Goal: Task Accomplishment & Management: Complete application form

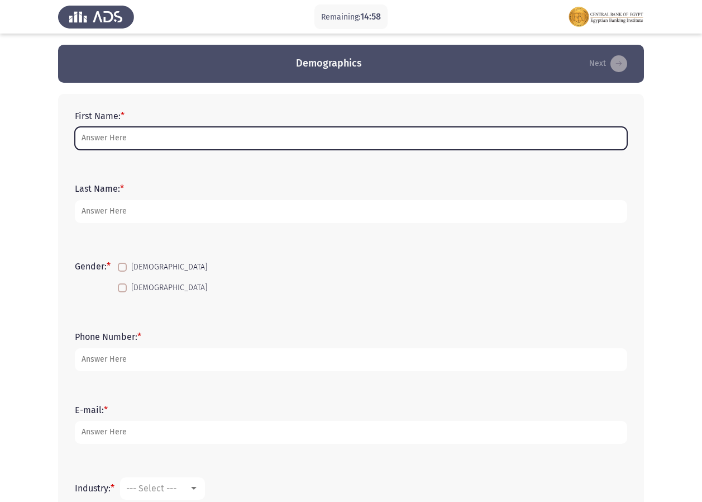
click at [162, 135] on input "First Name: *" at bounding box center [351, 138] width 553 height 23
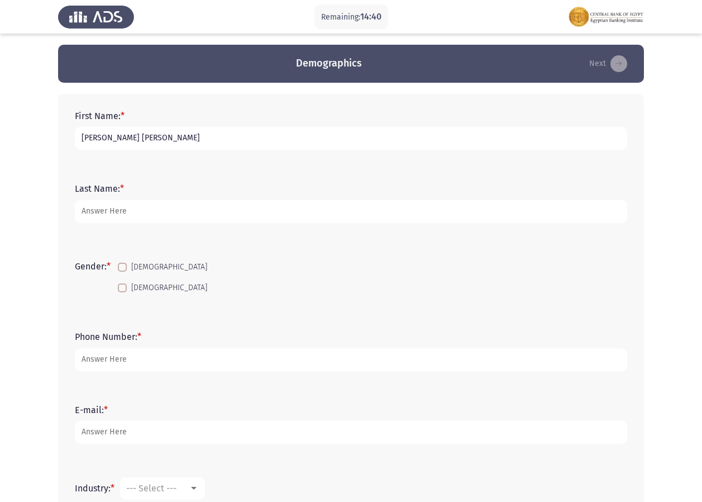
type input "[PERSON_NAME] [PERSON_NAME]"
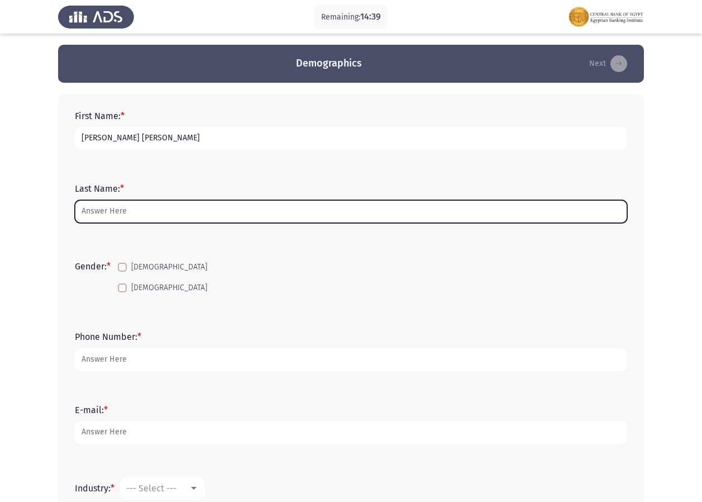
click at [135, 205] on input "Last Name: *" at bounding box center [351, 211] width 553 height 23
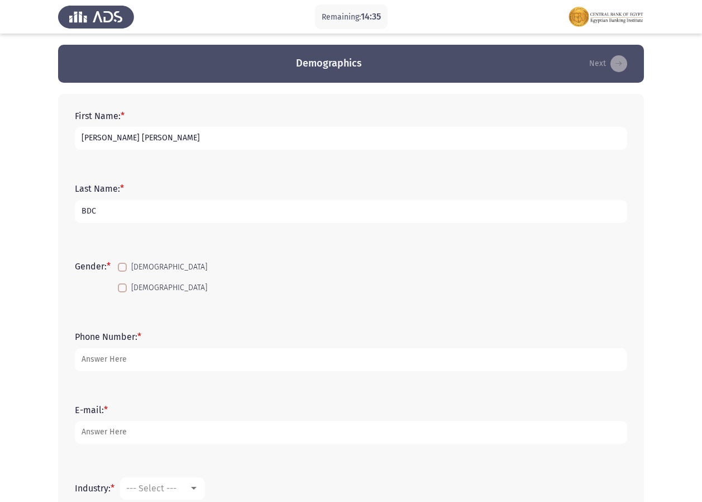
type input "BDC"
click at [228, 238] on div "Last Name: * BDC" at bounding box center [351, 203] width 564 height 73
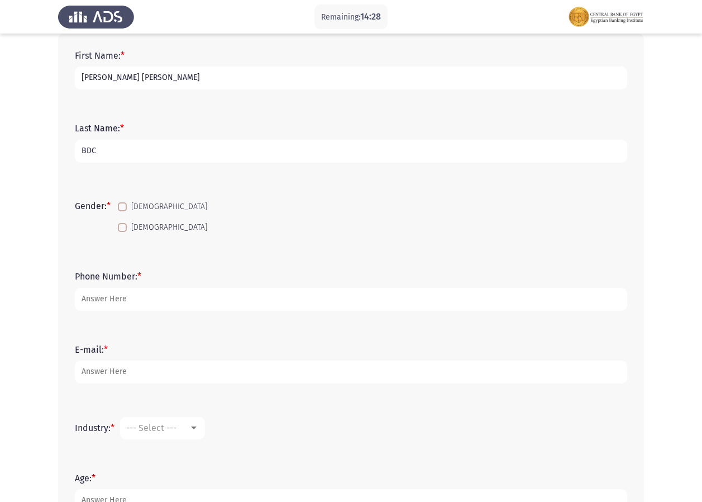
scroll to position [52, 0]
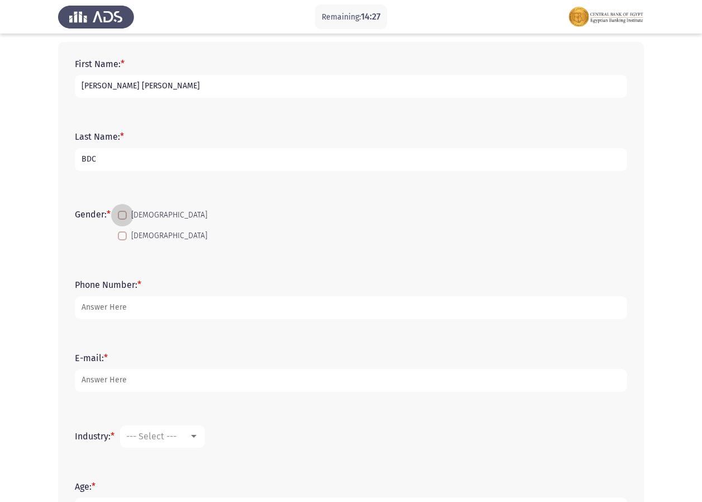
click at [125, 212] on span at bounding box center [122, 215] width 9 height 9
click at [122, 220] on input "[DEMOGRAPHIC_DATA]" at bounding box center [122, 220] width 1 height 1
checkbox input "true"
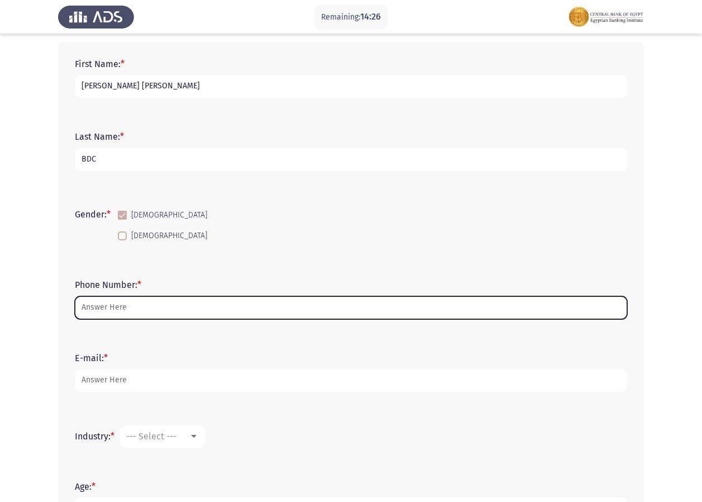
click at [139, 305] on input "Phone Number: *" at bounding box center [351, 307] width 553 height 23
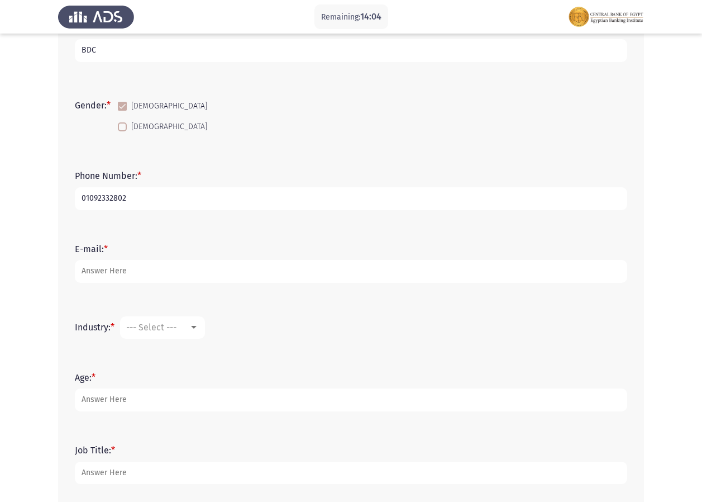
scroll to position [164, 0]
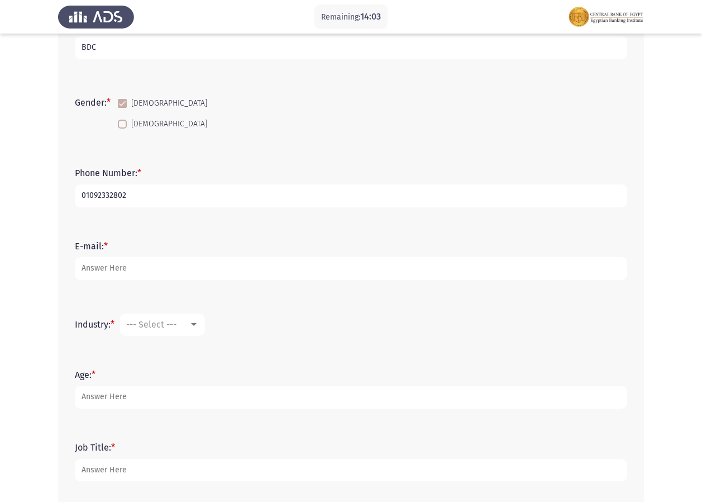
type input "01092332802"
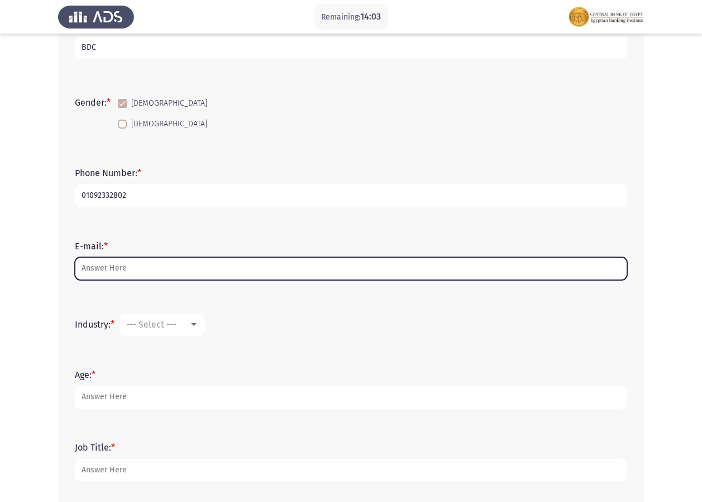
click at [181, 277] on input "E-mail: *" at bounding box center [351, 268] width 553 height 23
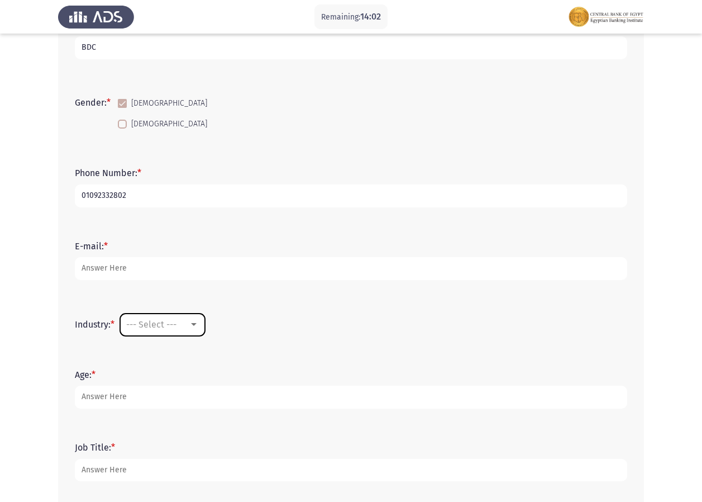
click at [169, 325] on span "--- Select ---" at bounding box center [151, 324] width 50 height 11
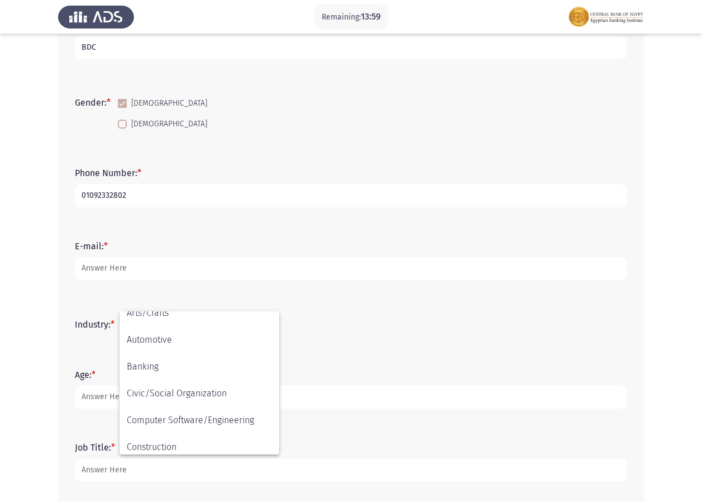
scroll to position [64, 0]
click at [173, 387] on span "Banking" at bounding box center [199, 395] width 145 height 27
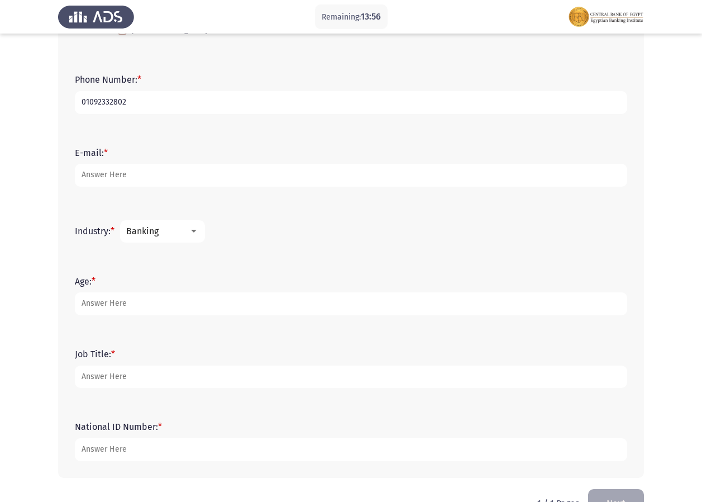
scroll to position [259, 0]
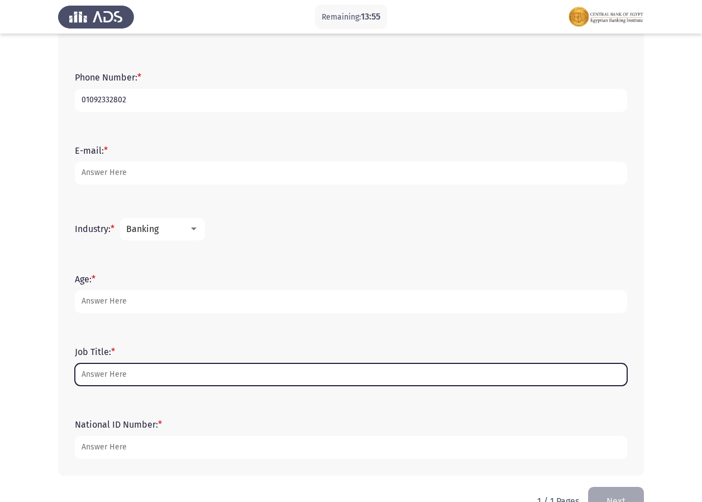
click at [135, 367] on input "Job Title: *" at bounding box center [351, 374] width 553 height 23
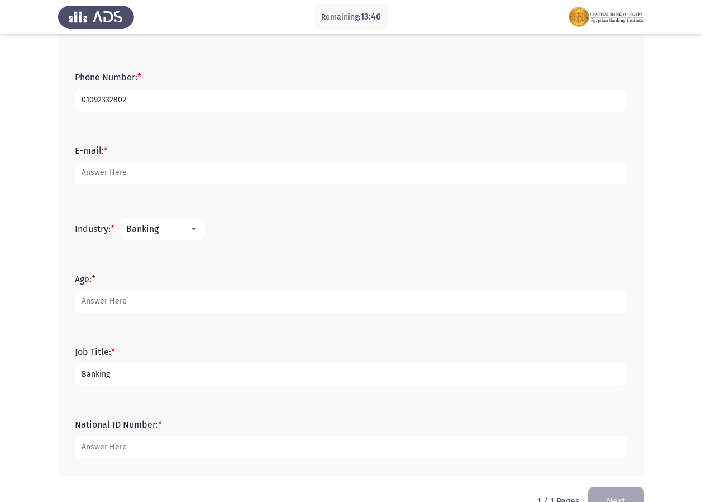
type input "Banking"
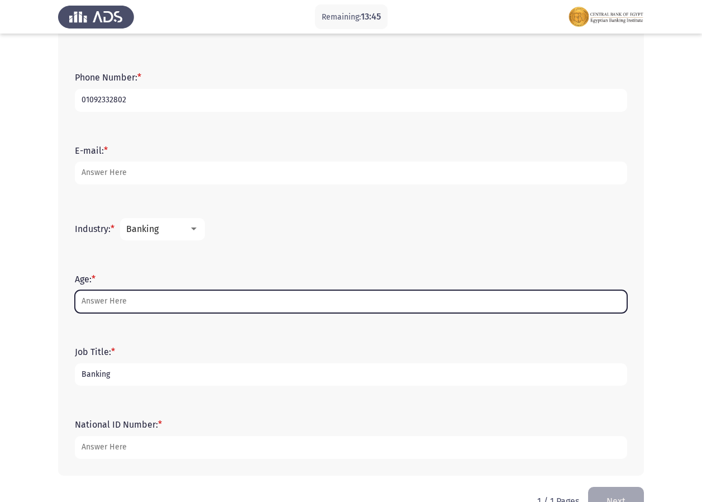
click at [120, 306] on input "Age: *" at bounding box center [351, 301] width 553 height 23
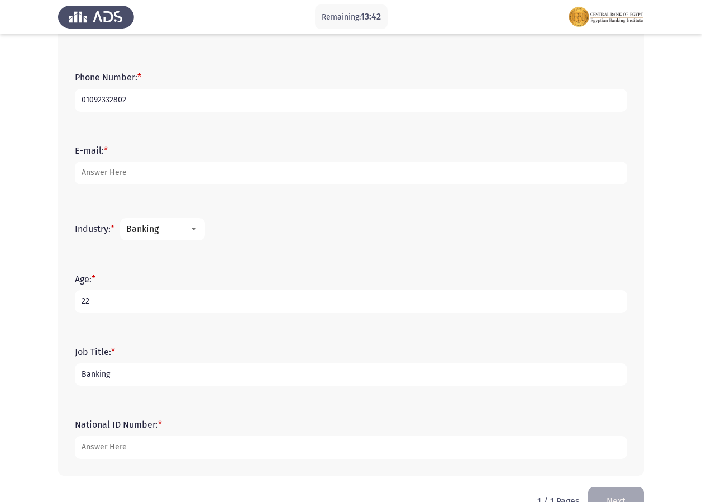
type input "22"
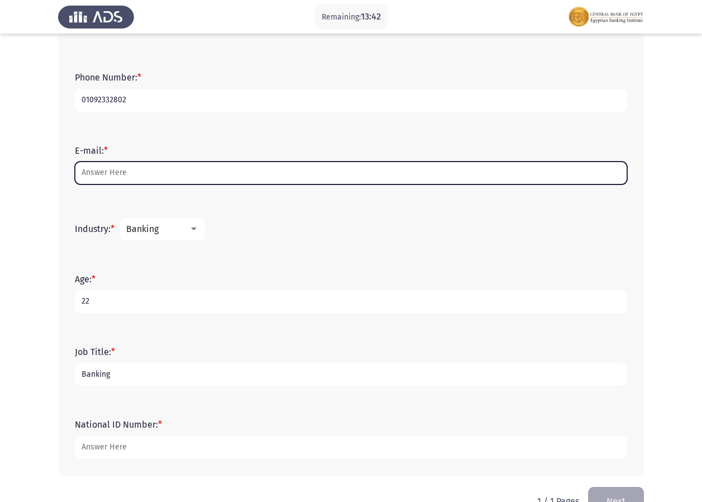
click at [136, 179] on input "E-mail: *" at bounding box center [351, 173] width 553 height 23
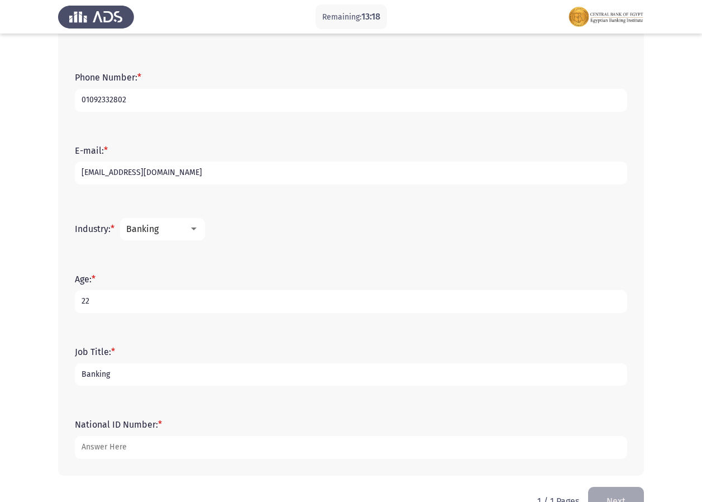
type input "[EMAIL_ADDRESS][DOMAIN_NAME]"
click at [68, 179] on div "First Name: * [PERSON_NAME] [PERSON_NAME] Last Name: * BDC Gender: * [DEMOGRAPH…" at bounding box center [351, 155] width 586 height 641
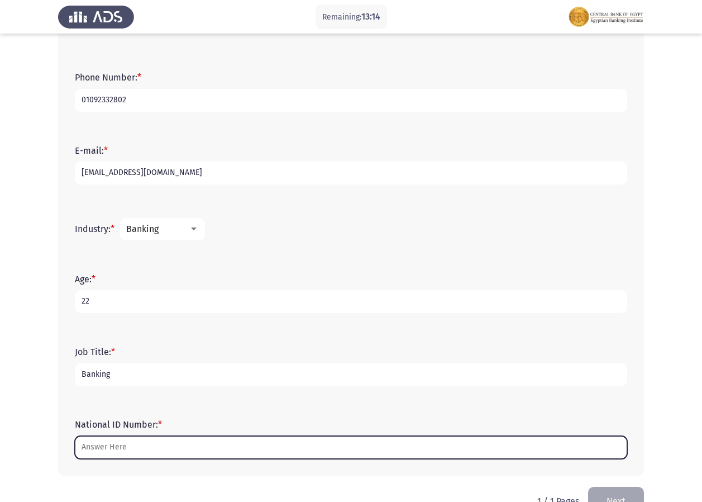
click at [139, 440] on input "National ID Number: *" at bounding box center [351, 447] width 553 height 23
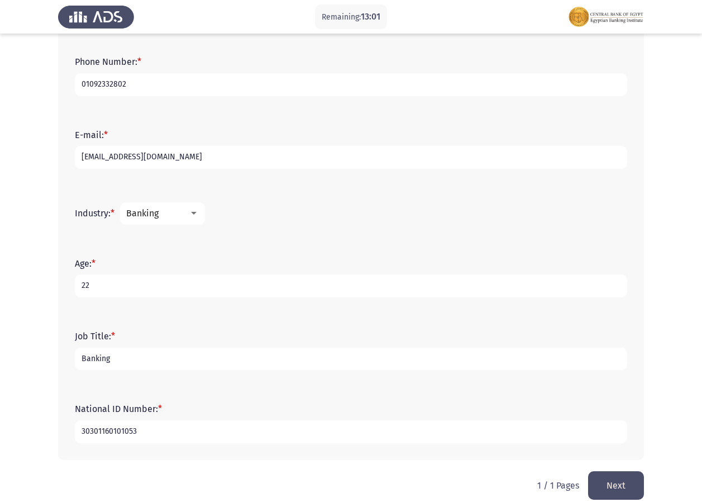
scroll to position [282, 0]
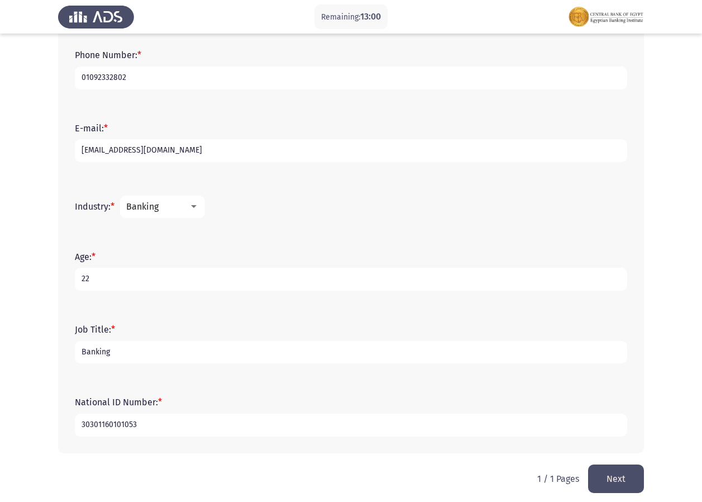
type input "30301160101053"
click at [655, 348] on app-assessment-container "Remaining: 13:00 Demographics Next First Name: * [PERSON_NAME] [PERSON_NAME] La…" at bounding box center [351, 113] width 702 height 701
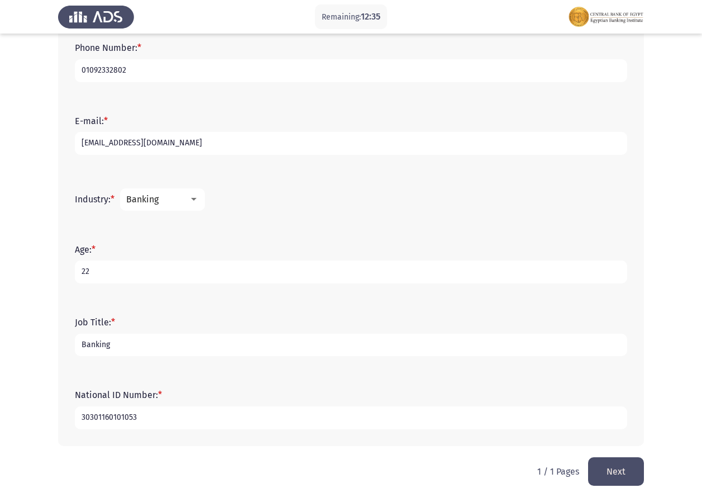
click at [612, 462] on button "Next" at bounding box center [616, 471] width 56 height 29
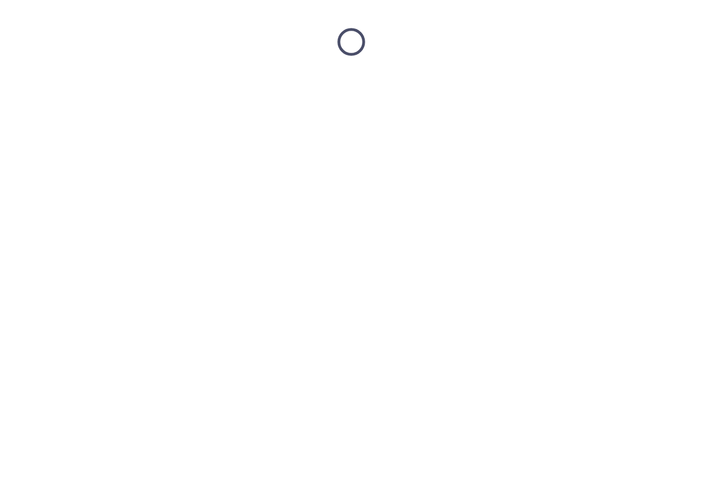
scroll to position [0, 0]
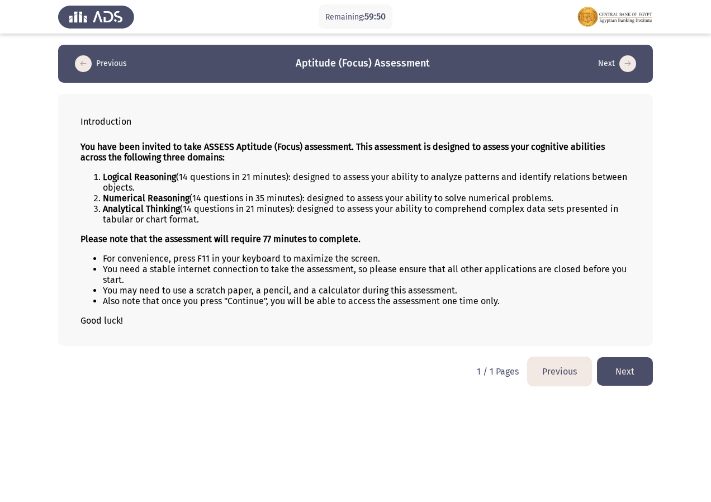
click at [618, 369] on button "Next" at bounding box center [625, 371] width 56 height 29
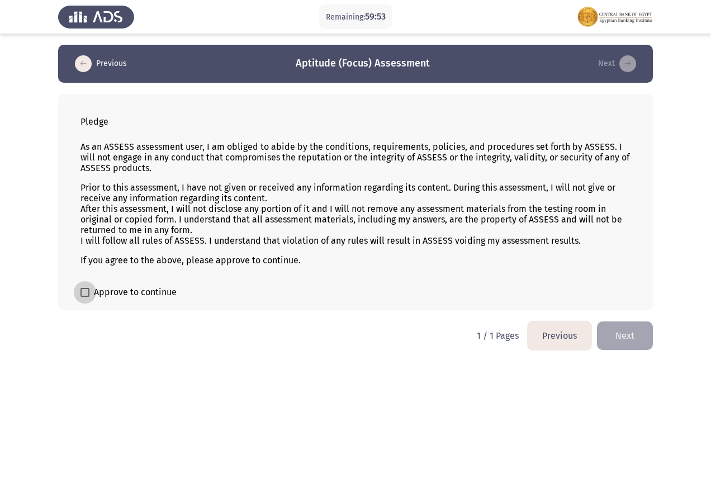
click at [86, 288] on span at bounding box center [84, 292] width 9 height 9
click at [85, 297] on input "Approve to continue" at bounding box center [84, 297] width 1 height 1
checkbox input "true"
click at [619, 333] on button "Next" at bounding box center [625, 335] width 56 height 29
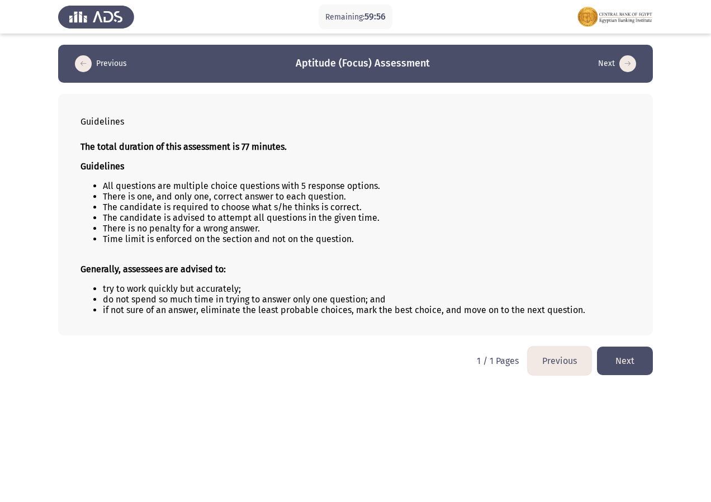
click at [627, 354] on button "Next" at bounding box center [625, 360] width 56 height 29
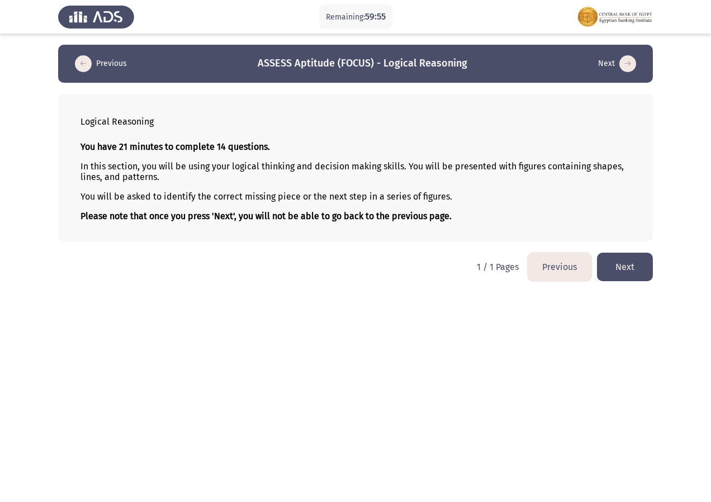
click at [625, 267] on button "Next" at bounding box center [625, 267] width 56 height 29
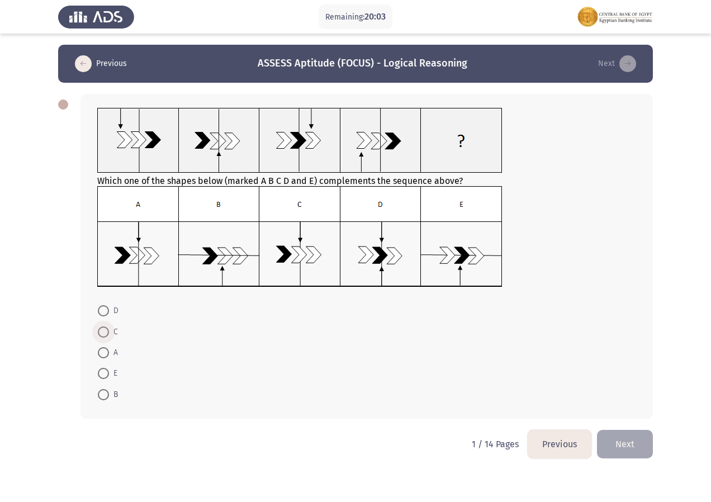
click at [108, 333] on span at bounding box center [103, 331] width 11 height 11
click at [108, 333] on input "C" at bounding box center [103, 331] width 11 height 11
radio input "true"
click at [620, 445] on button "Next" at bounding box center [625, 443] width 56 height 29
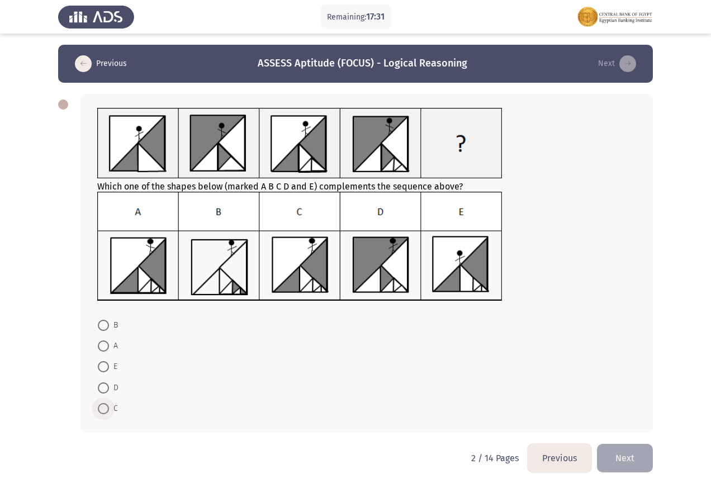
click at [107, 404] on span at bounding box center [103, 408] width 11 height 11
click at [107, 404] on input "C" at bounding box center [103, 408] width 11 height 11
radio input "true"
click at [624, 452] on button "Next" at bounding box center [625, 457] width 56 height 29
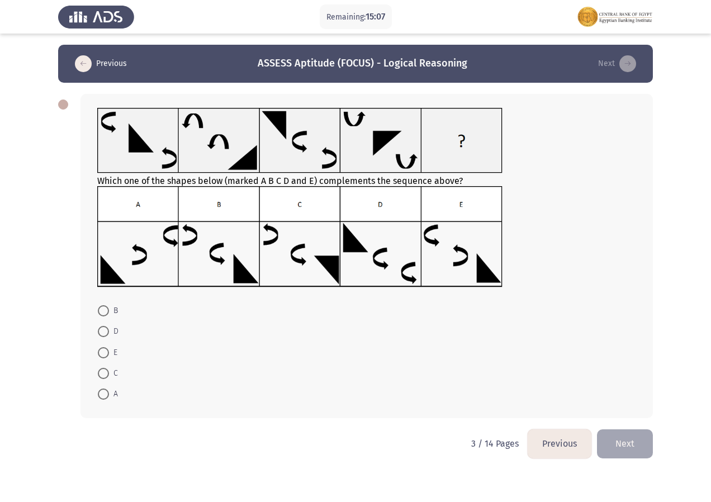
click at [107, 354] on span at bounding box center [103, 352] width 11 height 11
click at [107, 354] on input "E" at bounding box center [103, 352] width 11 height 11
radio input "true"
click at [625, 438] on button "Next" at bounding box center [625, 443] width 56 height 29
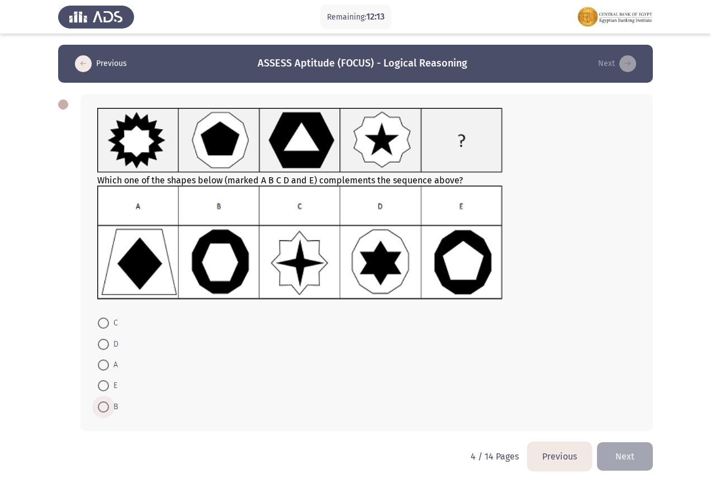
click at [105, 403] on span at bounding box center [103, 406] width 11 height 11
click at [105, 403] on input "B" at bounding box center [103, 406] width 11 height 11
radio input "true"
click at [637, 453] on button "Next" at bounding box center [625, 455] width 56 height 29
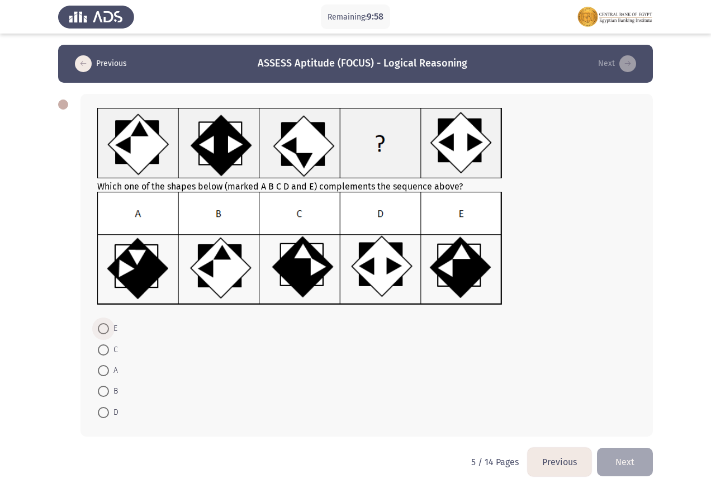
click at [102, 331] on span at bounding box center [103, 328] width 11 height 11
click at [102, 331] on input "E" at bounding box center [103, 328] width 11 height 11
radio input "true"
click at [630, 458] on button "Next" at bounding box center [625, 461] width 56 height 29
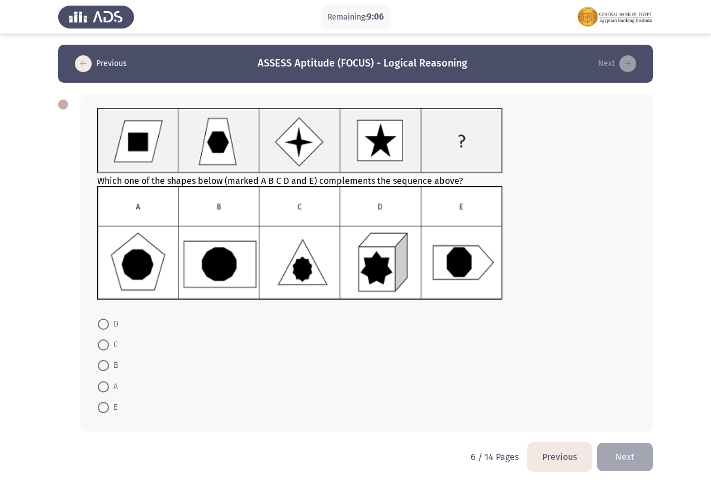
click at [104, 363] on span at bounding box center [103, 365] width 11 height 11
click at [104, 363] on input "B" at bounding box center [103, 365] width 11 height 11
radio input "true"
click at [626, 453] on button "Next" at bounding box center [625, 456] width 56 height 29
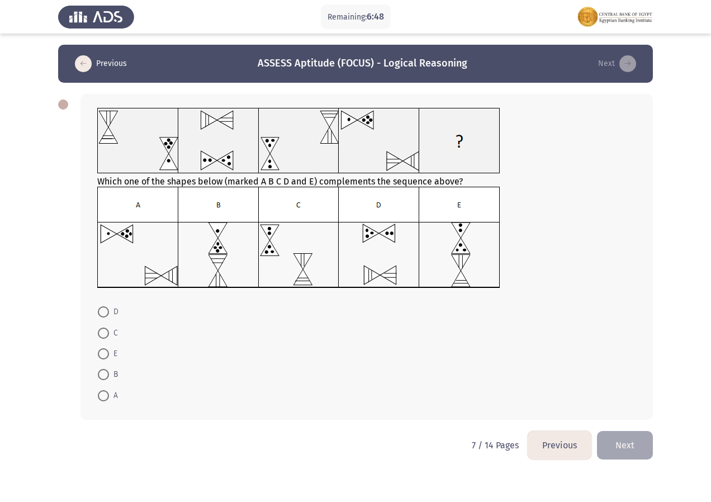
click at [102, 359] on span at bounding box center [103, 353] width 11 height 11
click at [102, 359] on input "E" at bounding box center [103, 353] width 11 height 11
radio input "true"
click at [624, 439] on button "Next" at bounding box center [625, 444] width 56 height 29
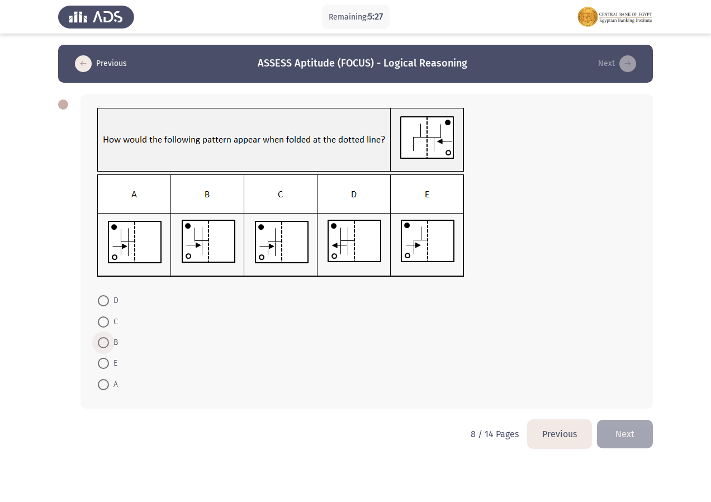
click at [108, 339] on span at bounding box center [103, 342] width 11 height 11
click at [108, 339] on input "B" at bounding box center [103, 342] width 11 height 11
radio input "true"
click at [628, 426] on button "Next" at bounding box center [625, 433] width 56 height 29
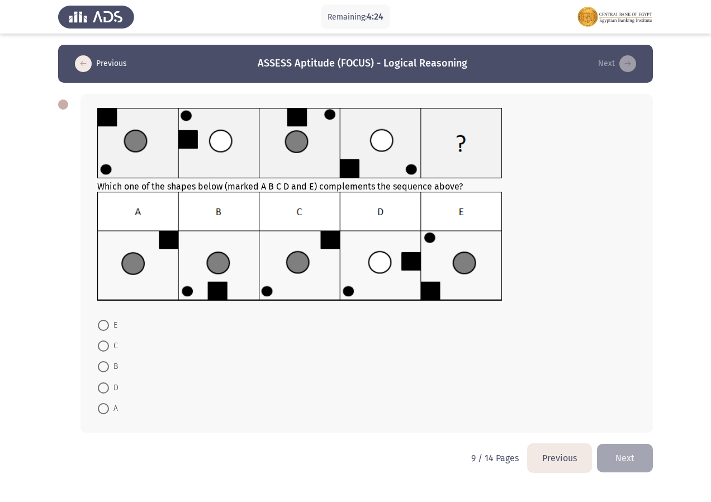
click at [106, 366] on span at bounding box center [103, 366] width 11 height 11
click at [106, 366] on input "B" at bounding box center [103, 366] width 11 height 11
radio input "true"
click at [101, 346] on span at bounding box center [103, 345] width 11 height 11
click at [101, 346] on input "C" at bounding box center [103, 345] width 11 height 11
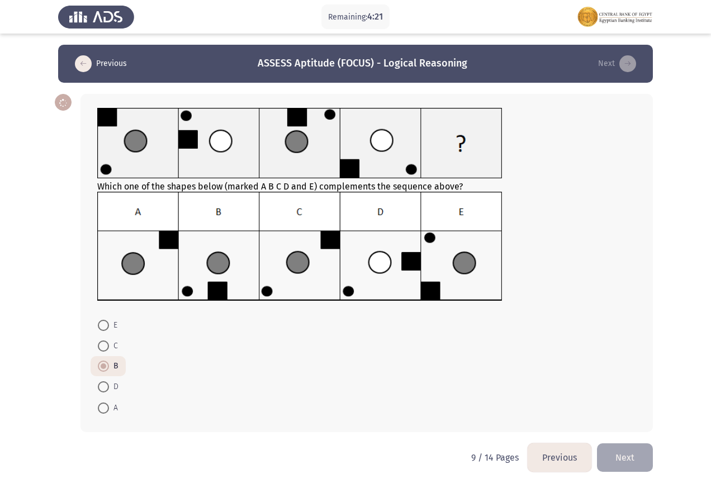
radio input "true"
click at [627, 448] on button "Next" at bounding box center [625, 457] width 56 height 29
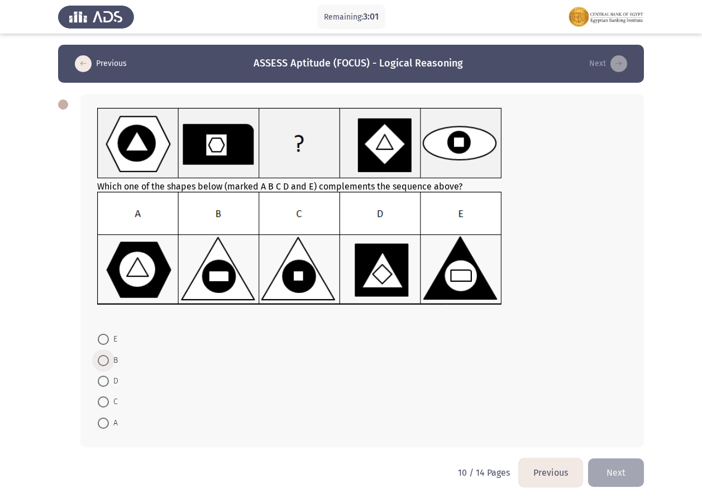
click at [101, 359] on span at bounding box center [103, 360] width 11 height 11
click at [101, 359] on input "B" at bounding box center [103, 360] width 11 height 11
radio input "true"
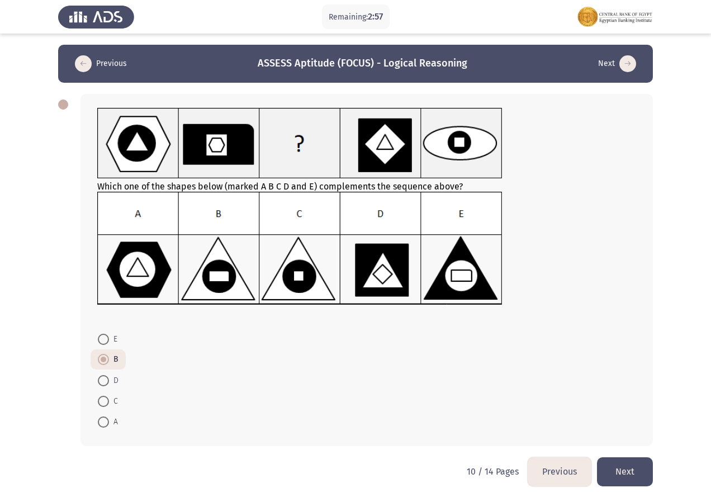
click at [635, 467] on button "Next" at bounding box center [625, 471] width 56 height 29
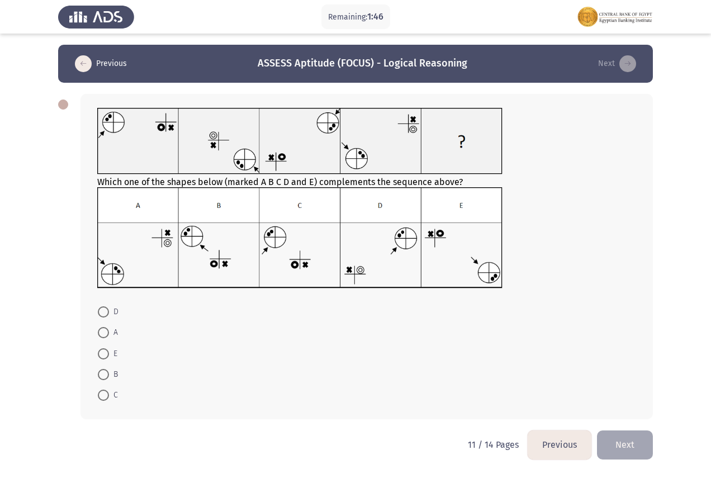
click at [105, 371] on span at bounding box center [103, 374] width 11 height 11
click at [105, 371] on input "B" at bounding box center [103, 374] width 11 height 11
radio input "true"
click at [107, 391] on span at bounding box center [103, 394] width 11 height 11
click at [107, 391] on input "C" at bounding box center [103, 394] width 11 height 11
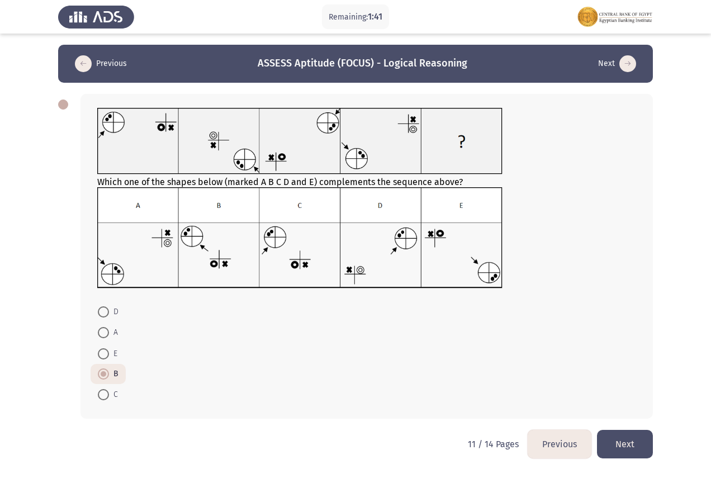
radio input "true"
click at [615, 438] on button "Next" at bounding box center [625, 444] width 56 height 29
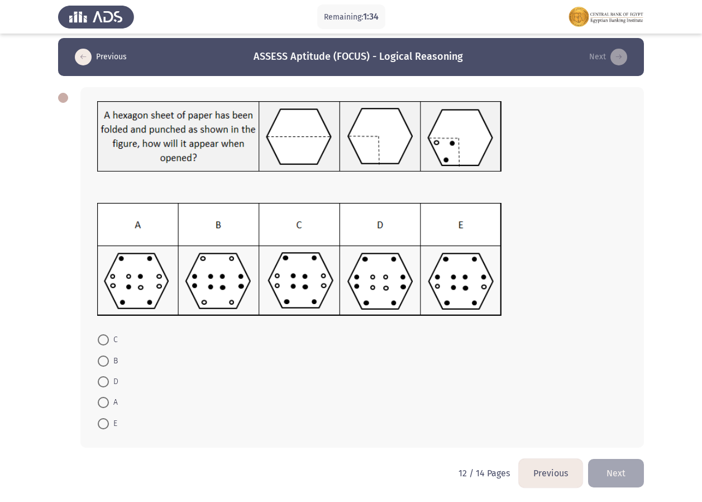
scroll to position [8, 0]
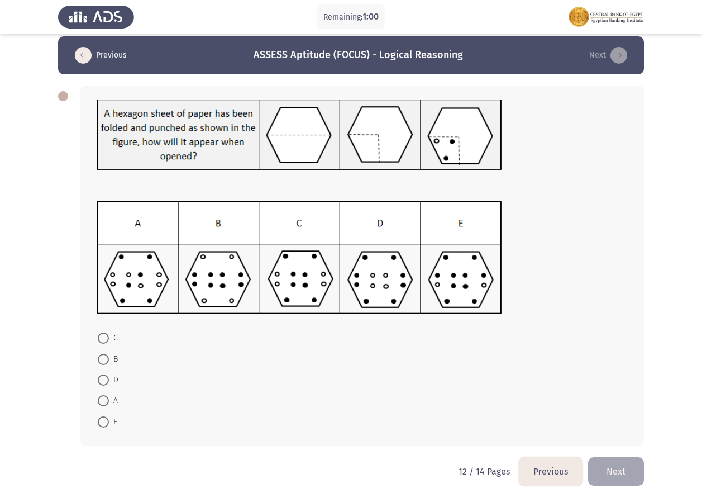
click at [101, 340] on span at bounding box center [103, 338] width 11 height 11
click at [101, 340] on input "C" at bounding box center [103, 338] width 11 height 11
radio input "true"
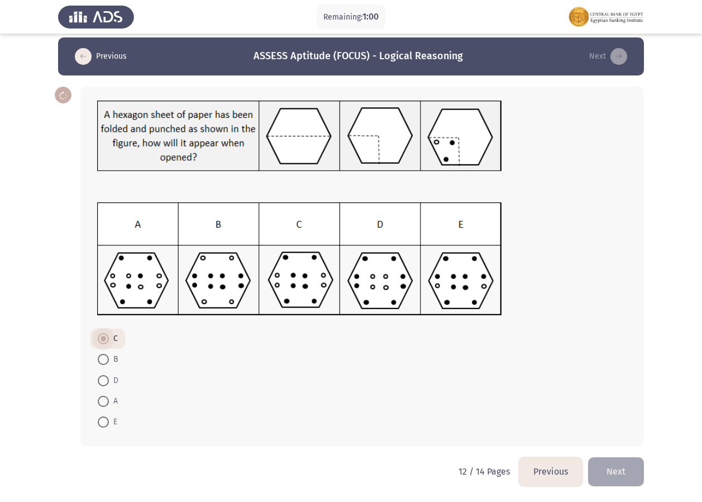
scroll to position [7, 0]
click at [612, 472] on button "Next" at bounding box center [616, 471] width 56 height 29
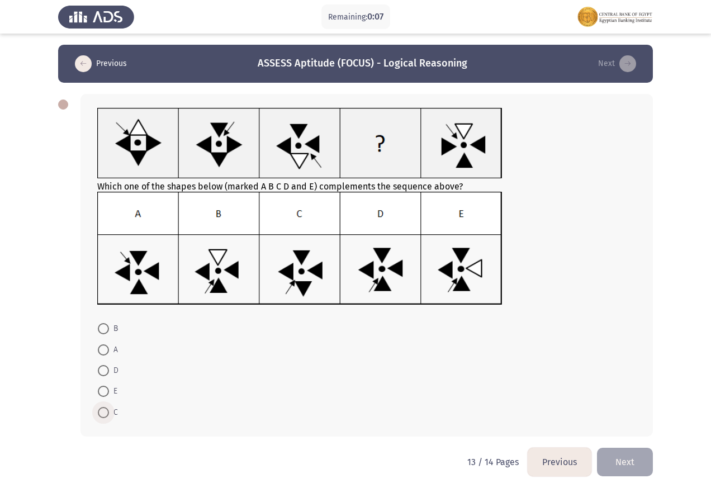
click at [102, 412] on span at bounding box center [103, 412] width 11 height 11
click at [102, 412] on input "C" at bounding box center [103, 412] width 11 height 11
radio input "true"
click at [626, 461] on button "Next" at bounding box center [625, 461] width 56 height 29
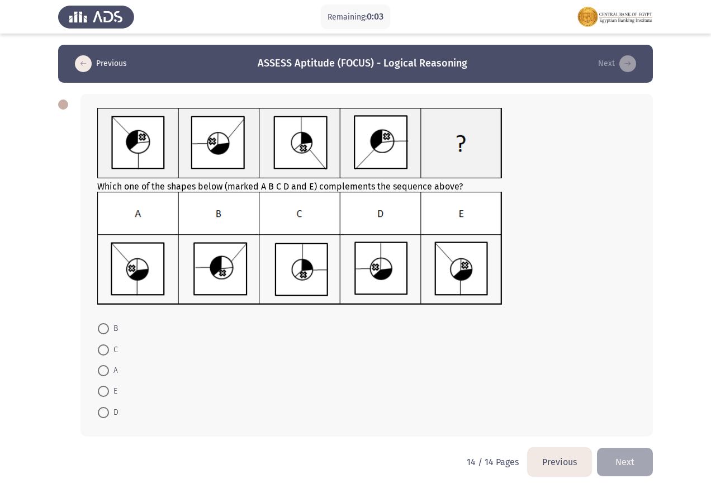
click at [105, 373] on span at bounding box center [103, 370] width 11 height 11
click at [105, 373] on input "A" at bounding box center [103, 370] width 11 height 11
radio input "true"
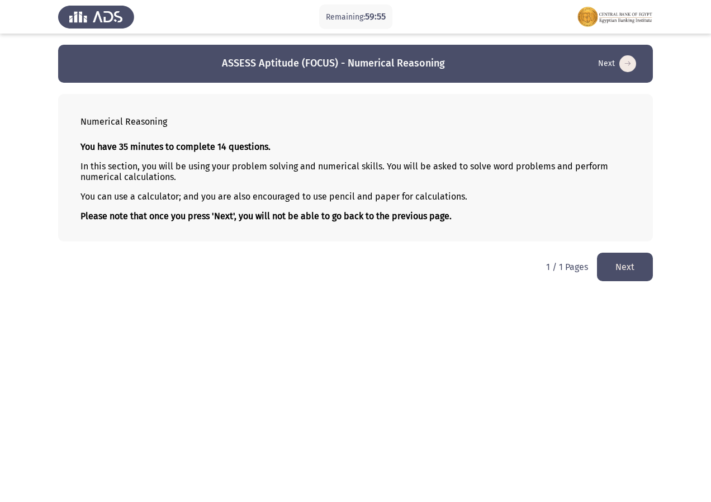
click at [630, 264] on button "Next" at bounding box center [625, 267] width 56 height 29
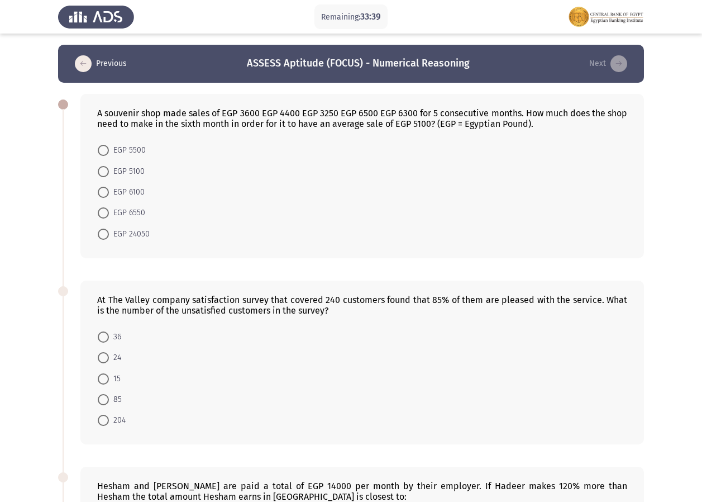
click at [108, 210] on span at bounding box center [103, 212] width 11 height 11
click at [108, 210] on input "EGP 6550" at bounding box center [103, 212] width 11 height 11
radio input "true"
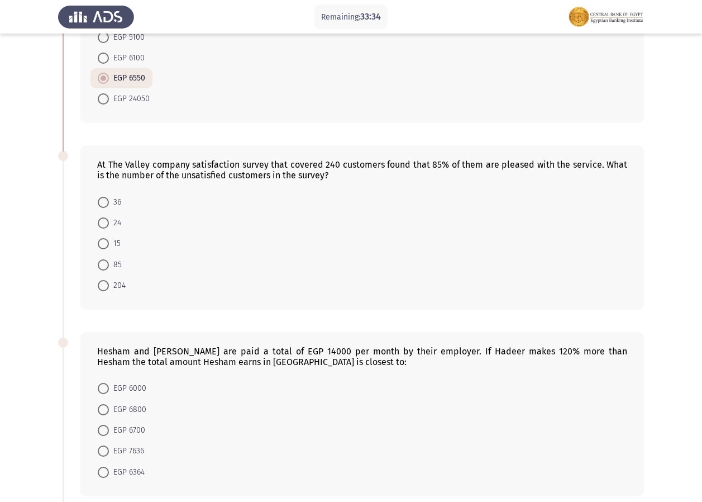
scroll to position [122, 0]
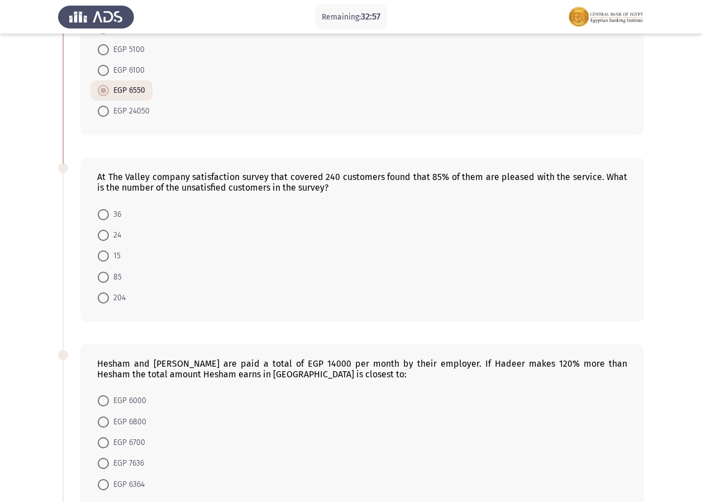
click at [109, 211] on span "36" at bounding box center [115, 214] width 12 height 13
click at [109, 211] on input "36" at bounding box center [103, 214] width 11 height 11
radio input "true"
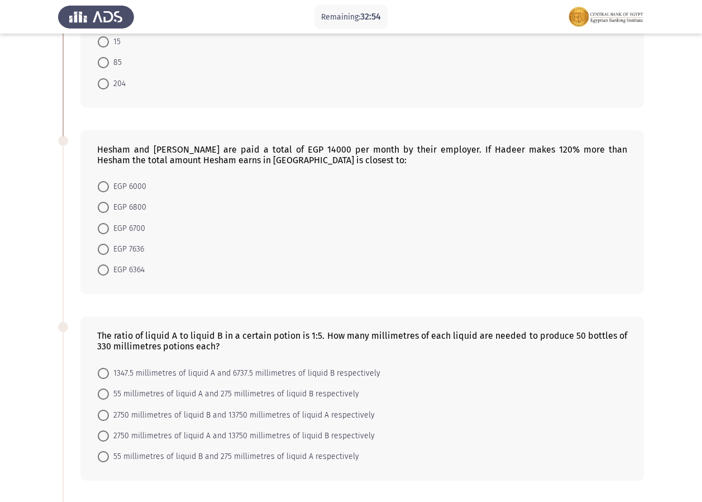
scroll to position [342, 0]
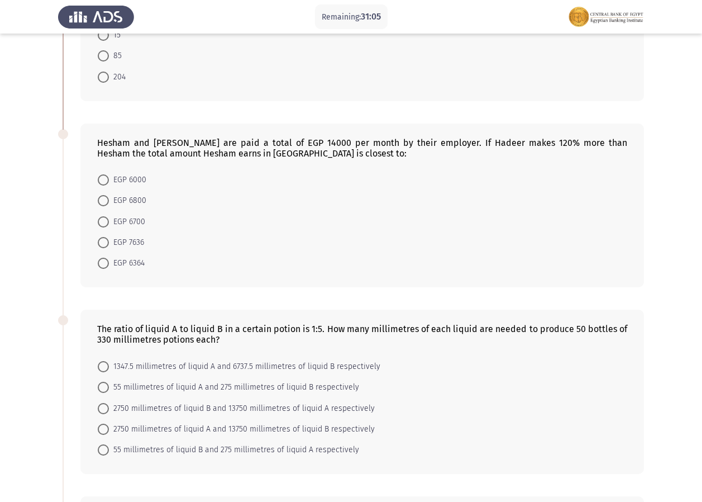
click at [110, 262] on span "EGP 6364" at bounding box center [127, 263] width 36 height 13
click at [109, 262] on input "EGP 6364" at bounding box center [103, 263] width 11 height 11
radio input "true"
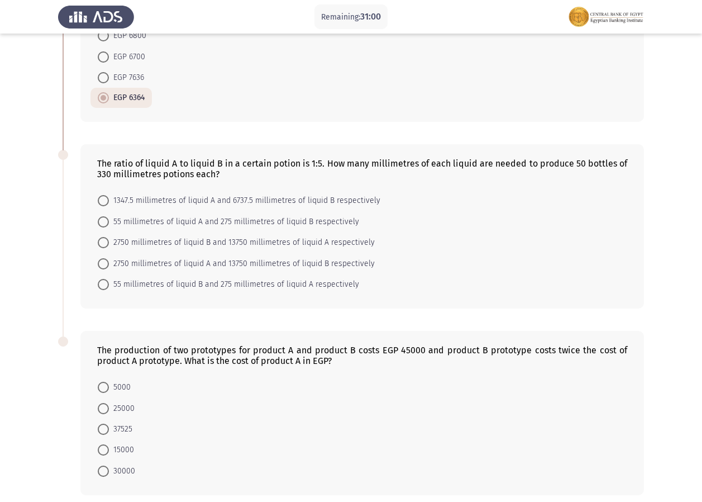
scroll to position [556, 0]
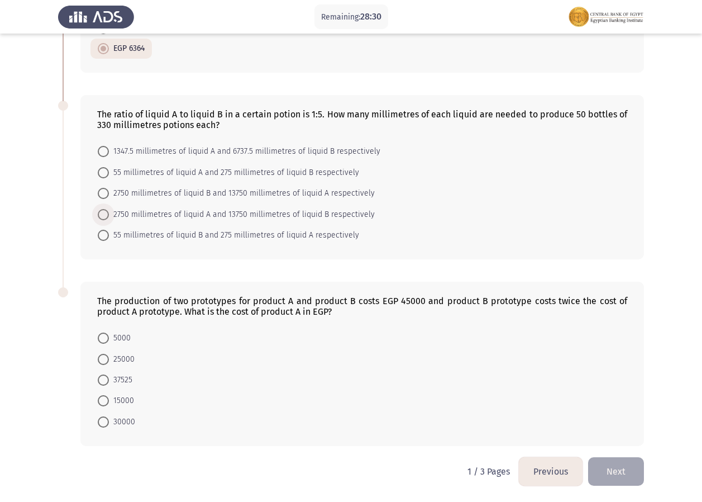
click at [105, 215] on span at bounding box center [103, 214] width 11 height 11
click at [105, 215] on input "2750 millimetres of liquid A and 13750 millimetres of liquid B respectively" at bounding box center [103, 214] width 11 height 11
radio input "true"
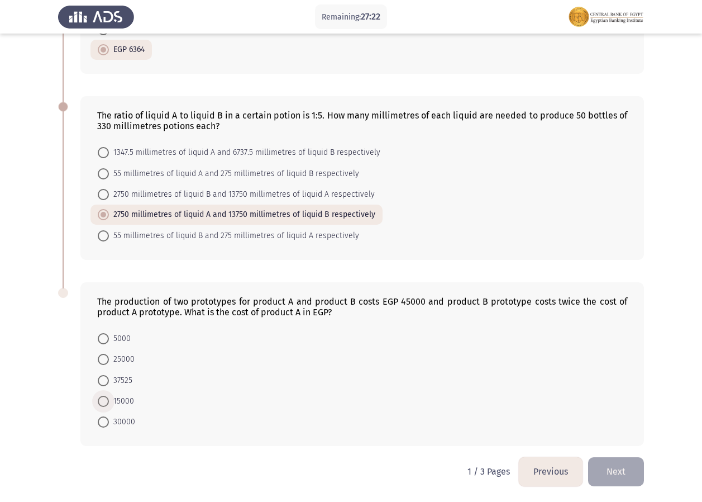
click at [108, 399] on span at bounding box center [103, 401] width 11 height 11
click at [108, 399] on input "15000" at bounding box center [103, 401] width 11 height 11
radio input "true"
click at [621, 463] on button "Next" at bounding box center [616, 471] width 56 height 29
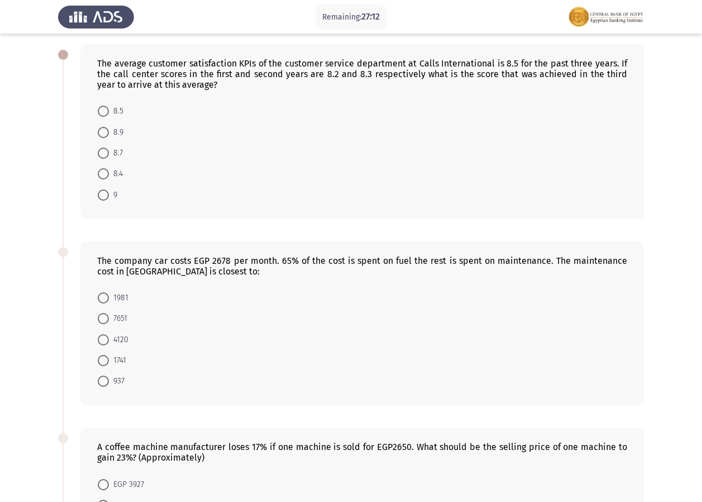
scroll to position [41, 0]
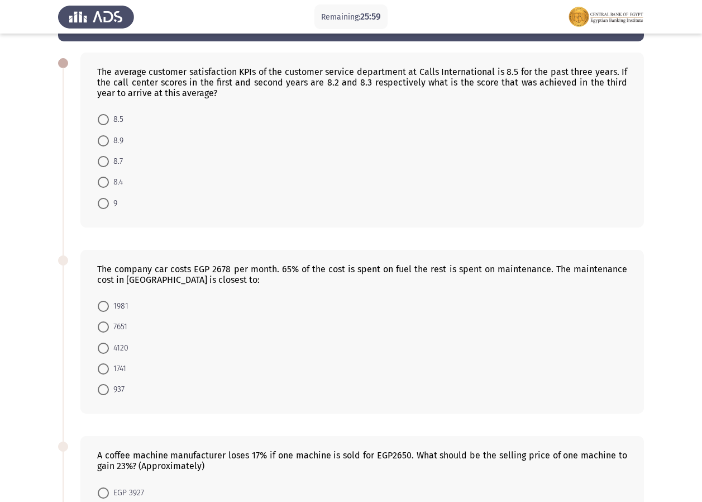
click at [103, 203] on span at bounding box center [103, 203] width 0 height 0
click at [103, 203] on input "9" at bounding box center [103, 203] width 11 height 11
radio input "true"
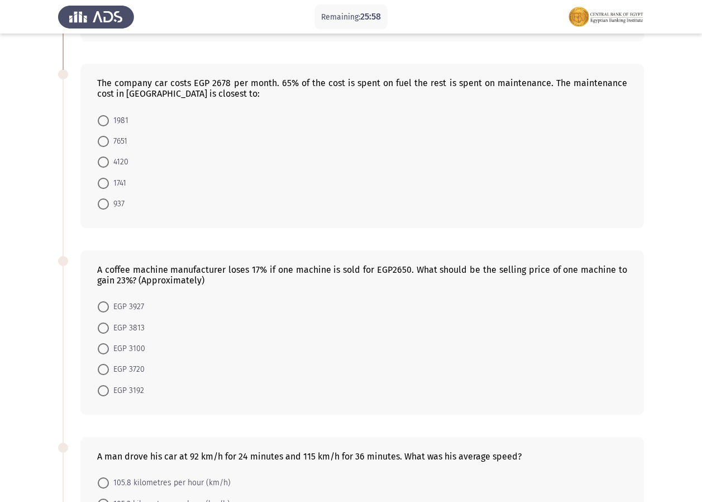
scroll to position [238, 0]
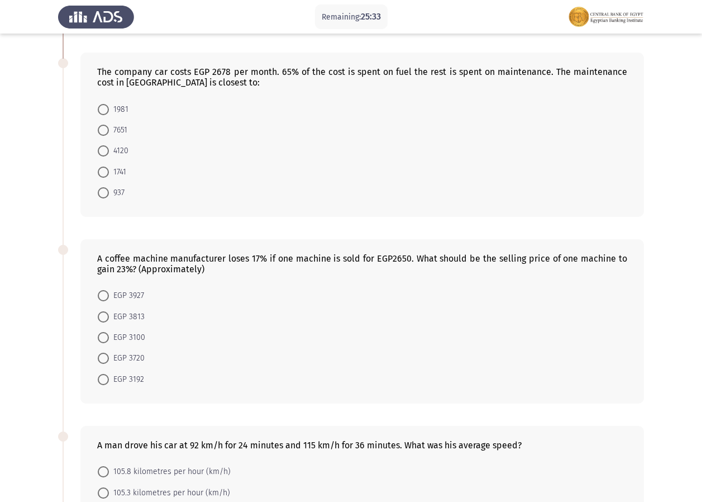
click at [108, 193] on span at bounding box center [103, 192] width 11 height 11
click at [108, 193] on input "937" at bounding box center [103, 192] width 11 height 11
radio input "true"
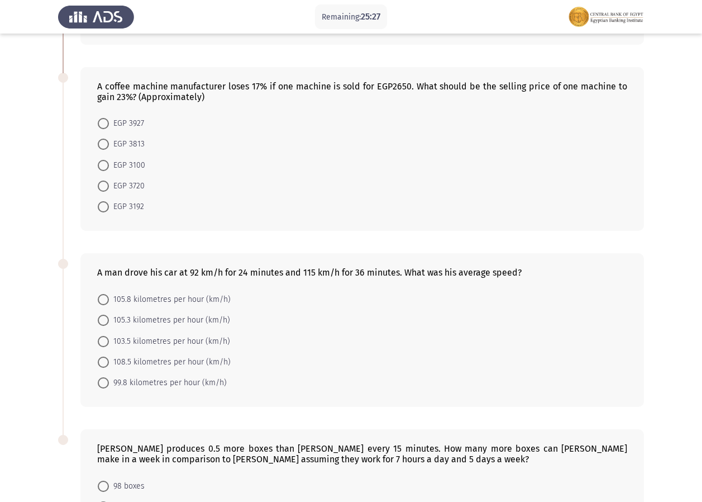
scroll to position [418, 0]
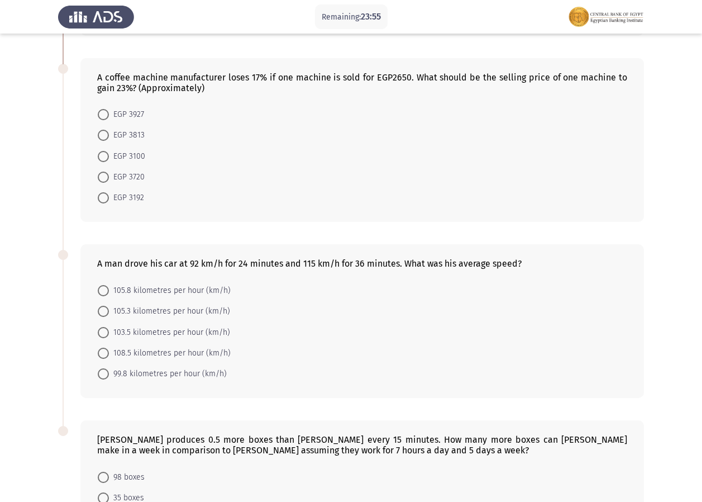
click at [107, 177] on span at bounding box center [103, 177] width 11 height 11
click at [107, 177] on input "EGP 3720" at bounding box center [103, 177] width 11 height 11
radio input "true"
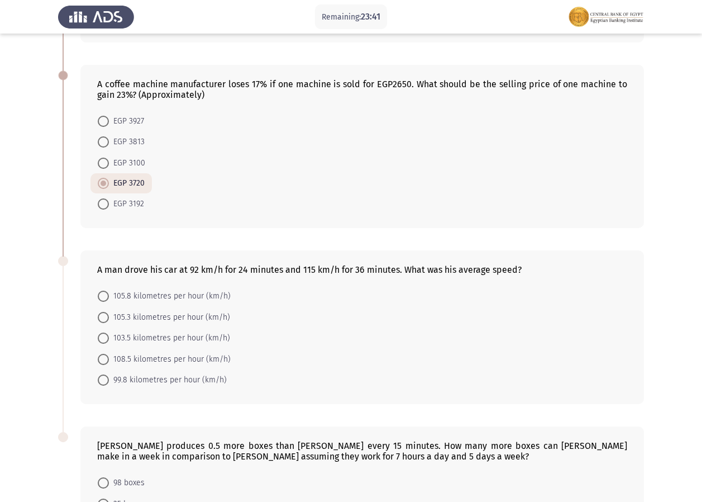
scroll to position [408, 0]
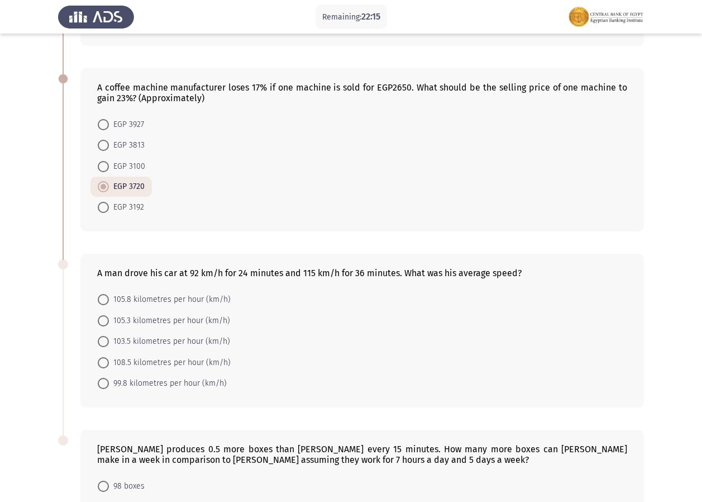
click at [106, 124] on span at bounding box center [103, 124] width 11 height 11
click at [106, 124] on input "EGP 3927" at bounding box center [103, 124] width 11 height 11
radio input "true"
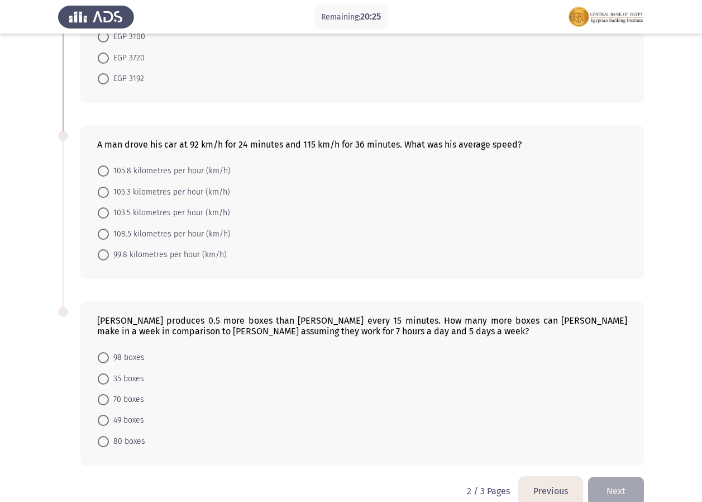
scroll to position [556, 0]
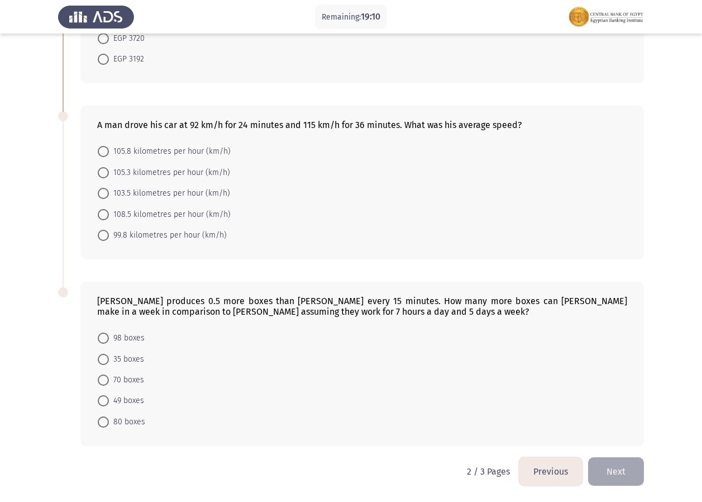
click at [108, 381] on span at bounding box center [103, 379] width 11 height 11
click at [108, 381] on input "70 boxes" at bounding box center [103, 379] width 11 height 11
radio input "true"
click at [564, 466] on button "Previous" at bounding box center [551, 471] width 64 height 29
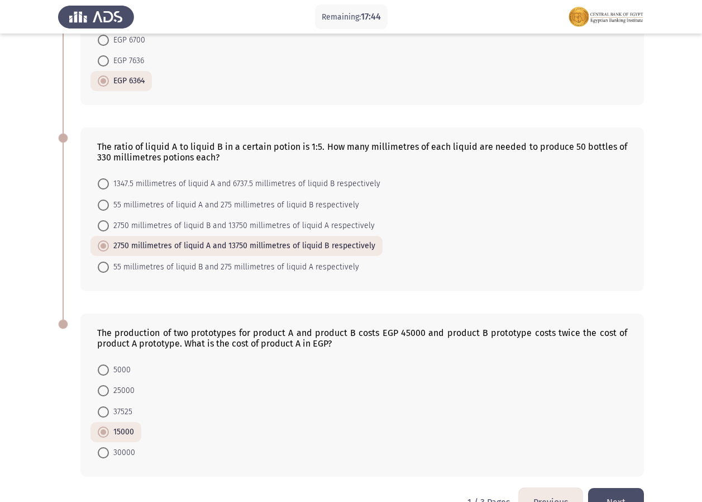
scroll to position [554, 0]
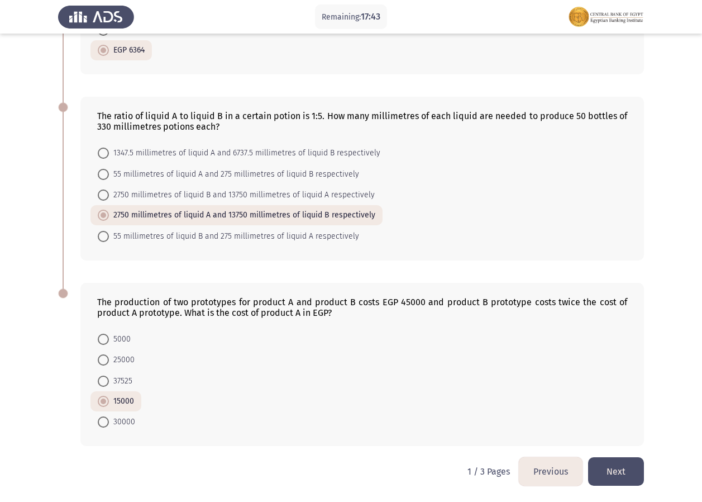
click at [616, 471] on button "Next" at bounding box center [616, 471] width 56 height 29
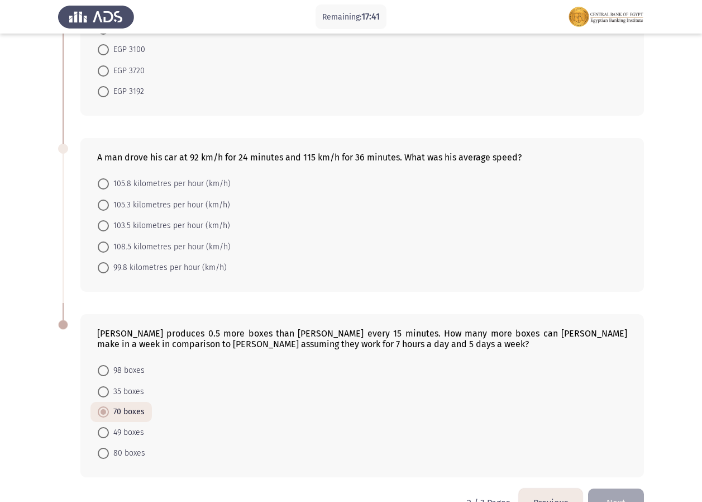
scroll to position [555, 0]
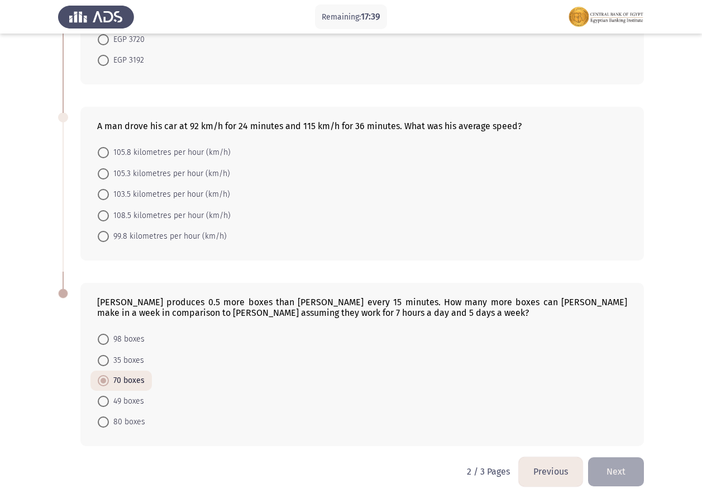
click at [164, 198] on span "103.5 kilometres per hour (km/h)" at bounding box center [169, 194] width 121 height 13
click at [109, 198] on input "103.5 kilometres per hour (km/h)" at bounding box center [103, 194] width 11 height 11
radio input "true"
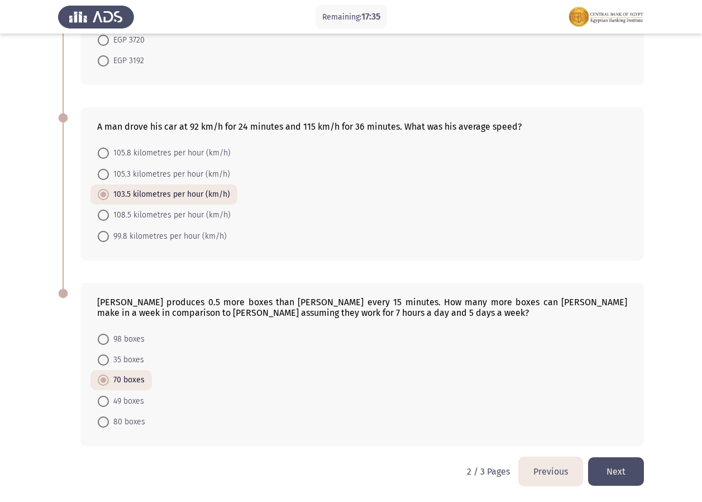
click at [138, 177] on span "105.3 kilometres per hour (km/h)" at bounding box center [169, 174] width 121 height 13
click at [109, 177] on input "105.3 kilometres per hour (km/h)" at bounding box center [103, 174] width 11 height 11
radio input "true"
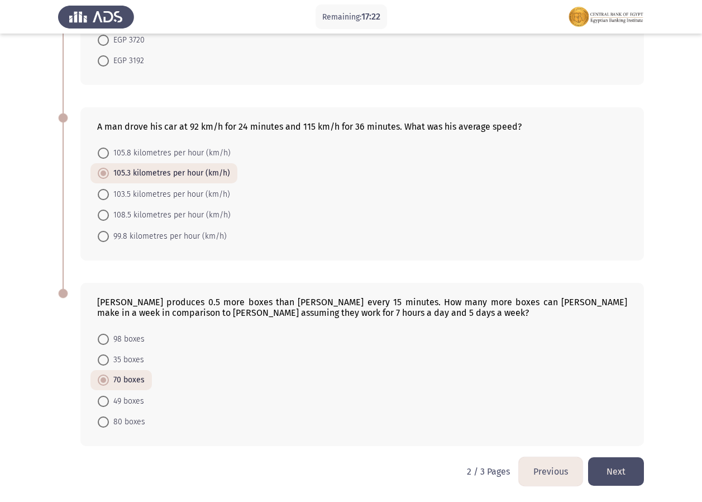
click at [106, 197] on span at bounding box center [103, 194] width 11 height 11
click at [106, 197] on input "103.5 kilometres per hour (km/h)" at bounding box center [103, 194] width 11 height 11
radio input "true"
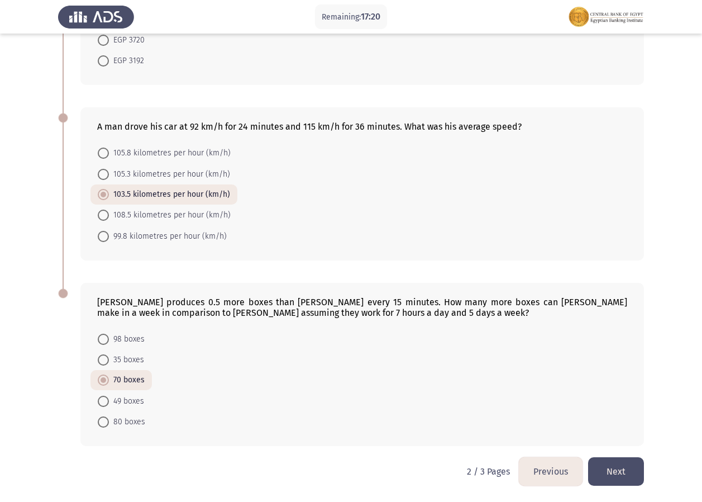
click at [619, 466] on button "Next" at bounding box center [616, 471] width 56 height 29
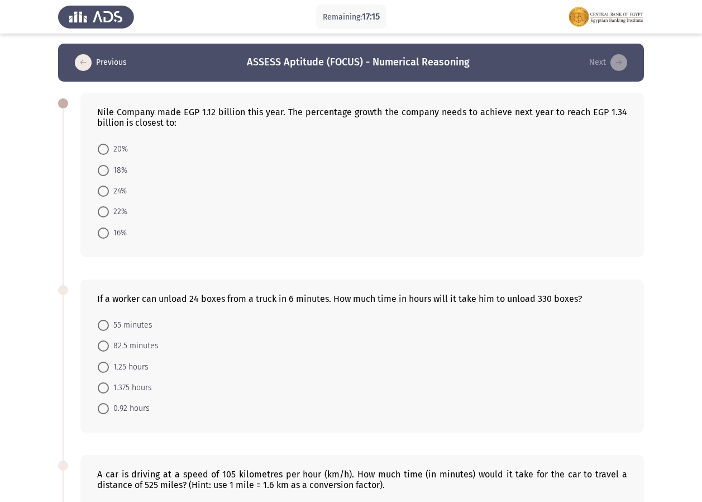
scroll to position [0, 0]
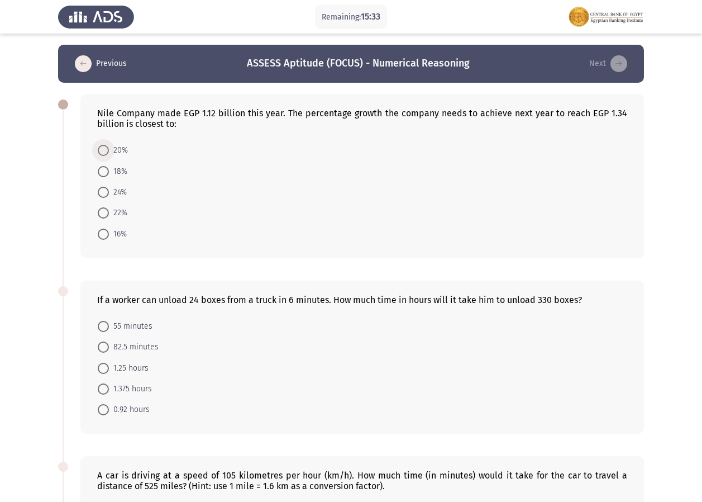
click at [108, 150] on span at bounding box center [103, 150] width 11 height 11
click at [108, 150] on input "20%" at bounding box center [103, 150] width 11 height 11
radio input "true"
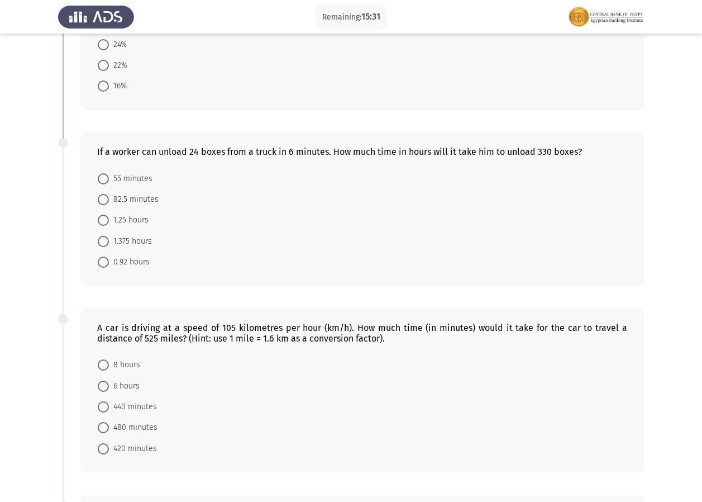
scroll to position [191, 0]
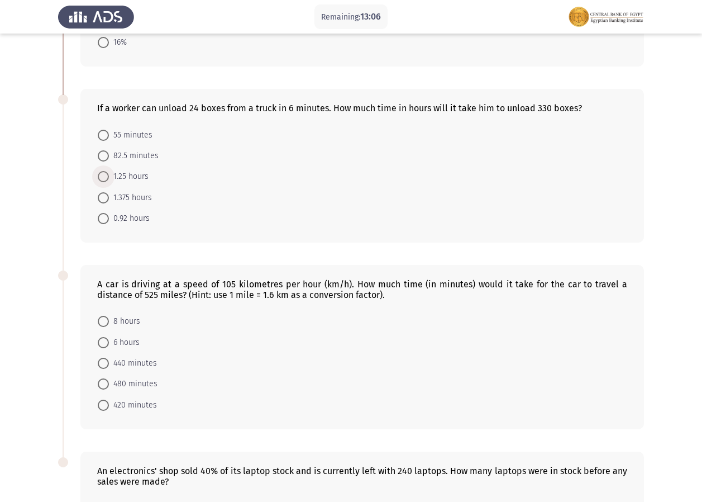
click at [107, 174] on span at bounding box center [103, 176] width 11 height 11
click at [107, 174] on input "1.25 hours" at bounding box center [103, 176] width 11 height 11
radio input "true"
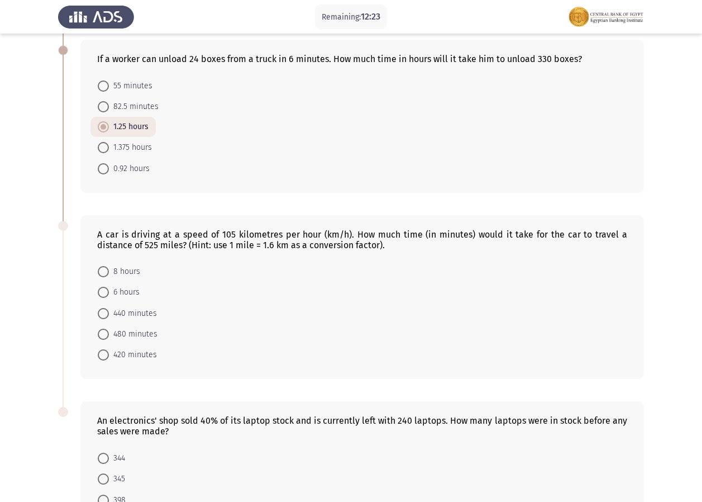
scroll to position [239, 0]
click at [105, 149] on span at bounding box center [103, 148] width 11 height 11
click at [105, 149] on input "1.375 hours" at bounding box center [103, 148] width 11 height 11
radio input "true"
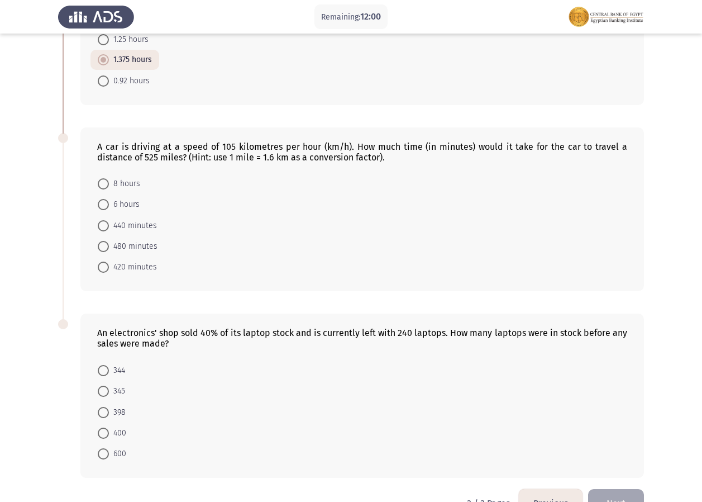
scroll to position [359, 0]
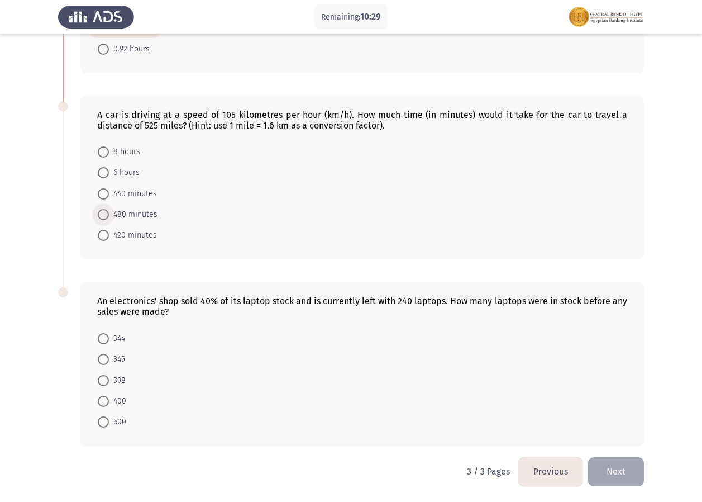
click at [108, 214] on span at bounding box center [103, 214] width 11 height 11
click at [108, 214] on input "480 minutes" at bounding box center [103, 214] width 11 height 11
radio input "true"
click at [103, 421] on span at bounding box center [103, 421] width 11 height 11
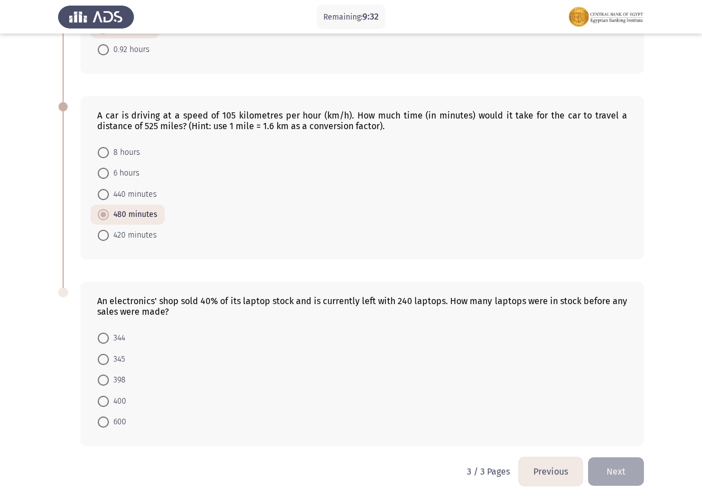
click at [103, 421] on input "600" at bounding box center [103, 421] width 11 height 11
radio input "true"
click at [107, 400] on span at bounding box center [103, 401] width 11 height 11
click at [107, 400] on input "400" at bounding box center [103, 401] width 11 height 11
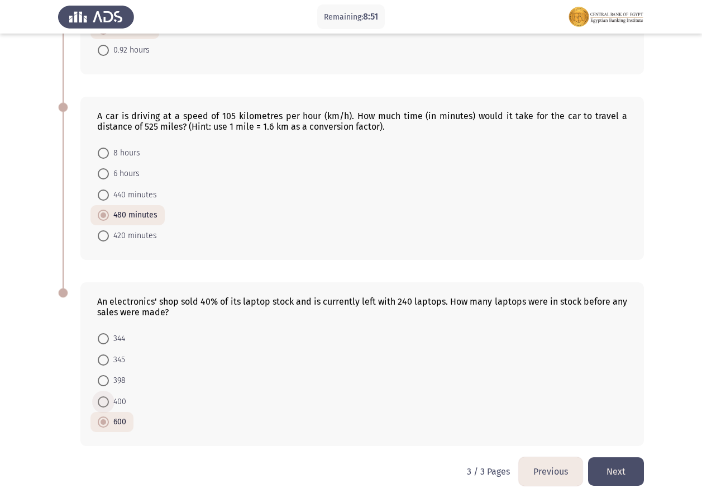
radio input "true"
click at [614, 469] on button "Next" at bounding box center [616, 471] width 56 height 29
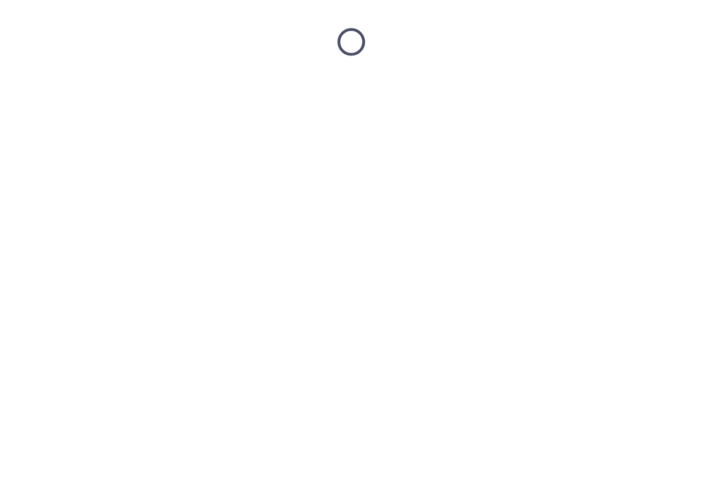
scroll to position [0, 0]
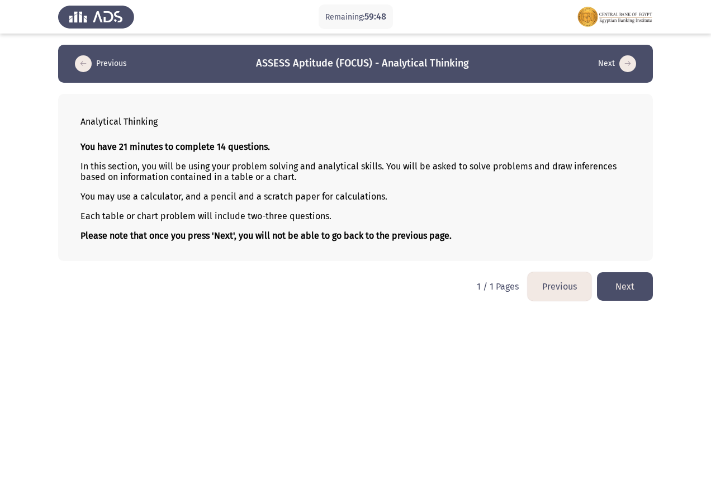
click at [624, 276] on button "Next" at bounding box center [625, 286] width 56 height 29
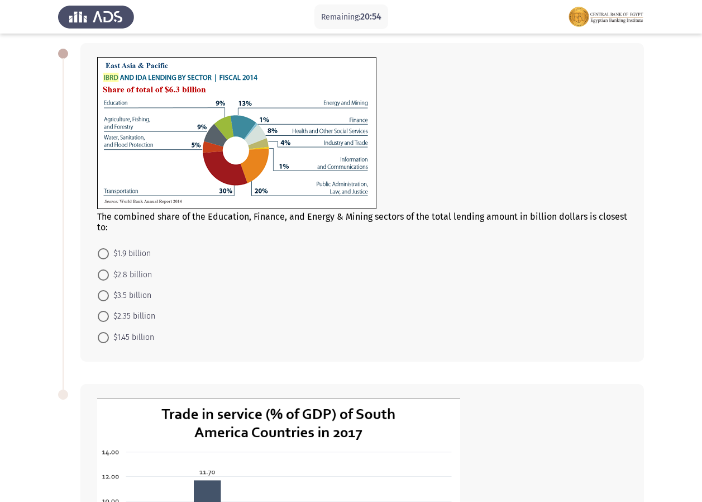
scroll to position [53, 0]
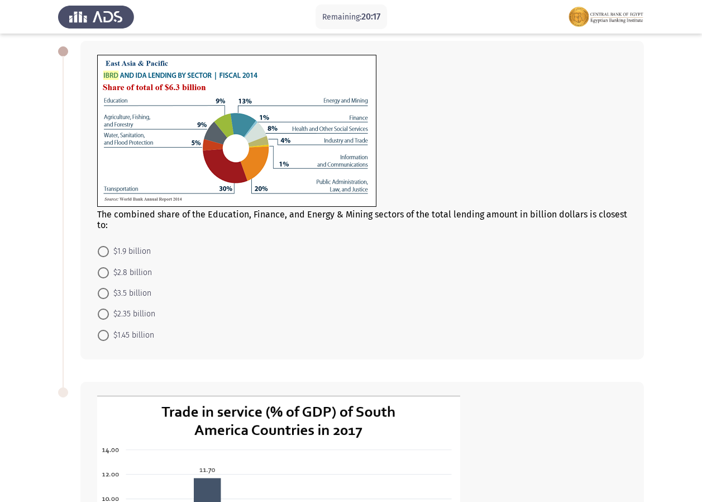
click at [109, 333] on span "$1.45 billion" at bounding box center [131, 335] width 45 height 13
click at [109, 333] on input "$1.45 billion" at bounding box center [103, 335] width 11 height 11
radio input "true"
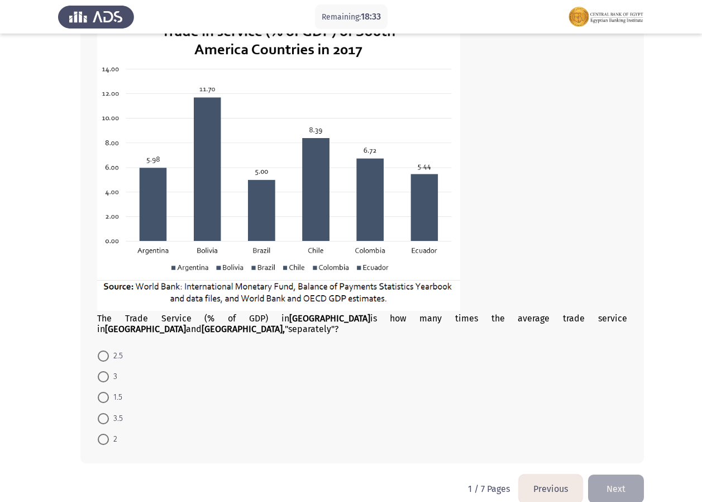
scroll to position [439, 0]
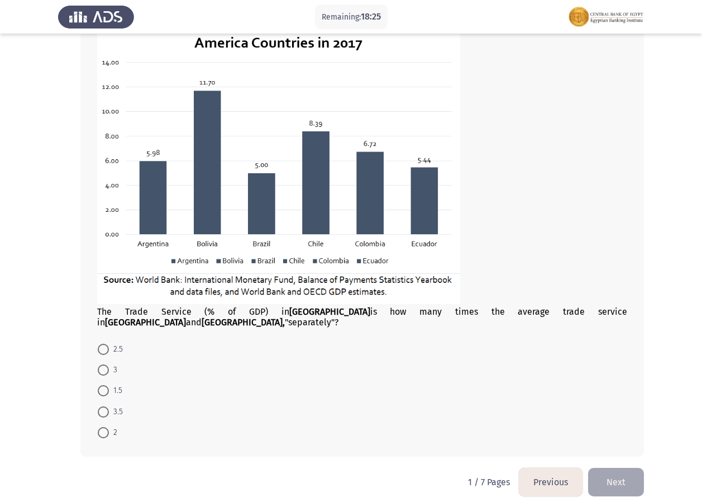
click at [106, 427] on span at bounding box center [103, 432] width 11 height 11
click at [106, 427] on input "2" at bounding box center [103, 432] width 11 height 11
radio input "true"
click at [609, 468] on button "Next" at bounding box center [616, 482] width 56 height 29
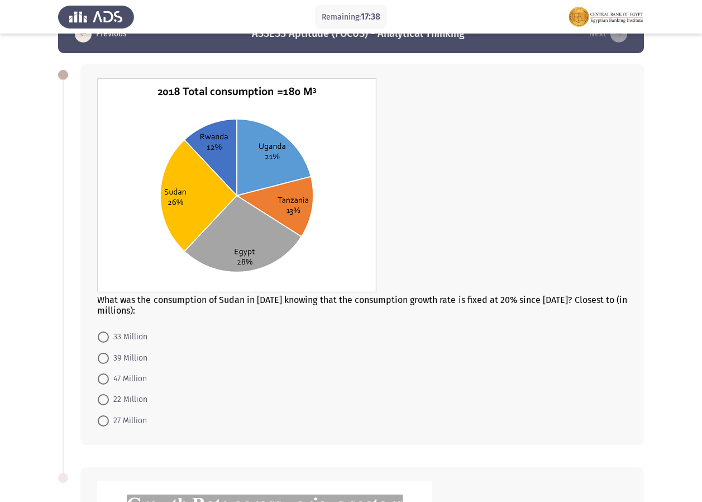
scroll to position [46, 0]
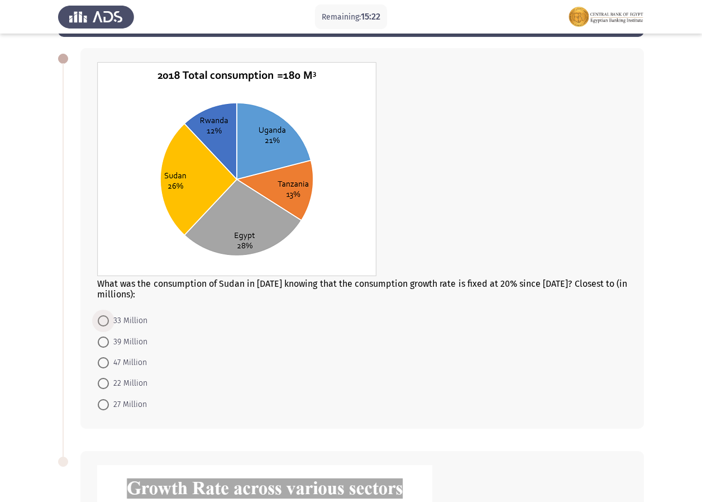
click at [109, 322] on span "33 Million" at bounding box center [128, 320] width 39 height 13
click at [109, 322] on input "33 Million" at bounding box center [103, 320] width 11 height 11
radio input "true"
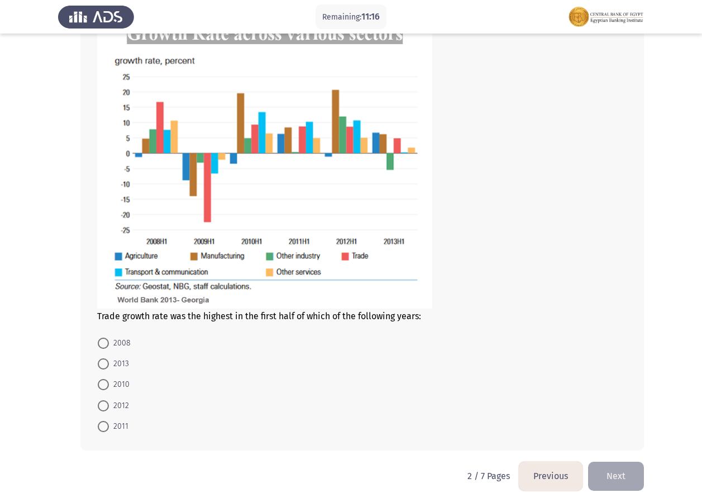
scroll to position [504, 0]
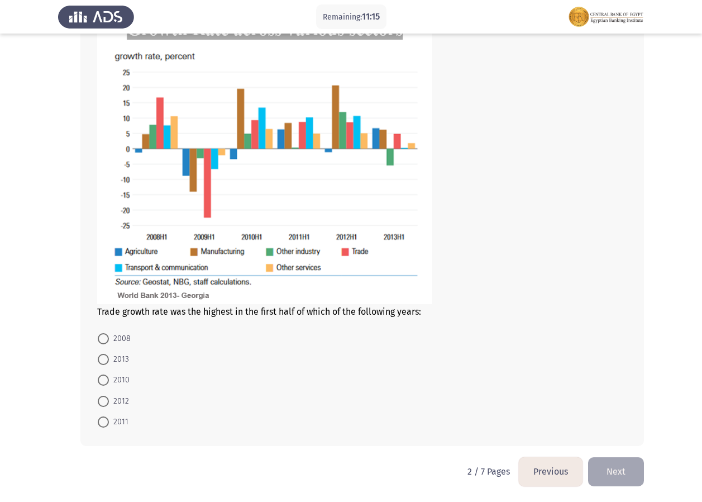
click at [102, 398] on span at bounding box center [103, 401] width 11 height 11
click at [102, 398] on input "2012" at bounding box center [103, 401] width 11 height 11
radio input "true"
click at [623, 473] on button "Next" at bounding box center [616, 471] width 56 height 29
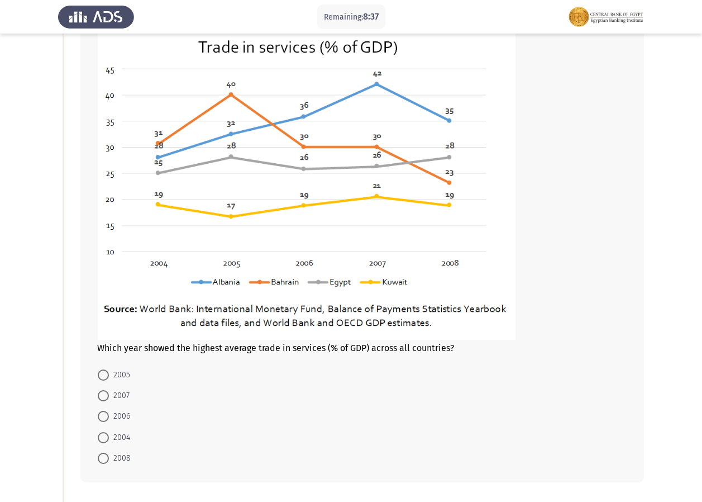
scroll to position [84, 0]
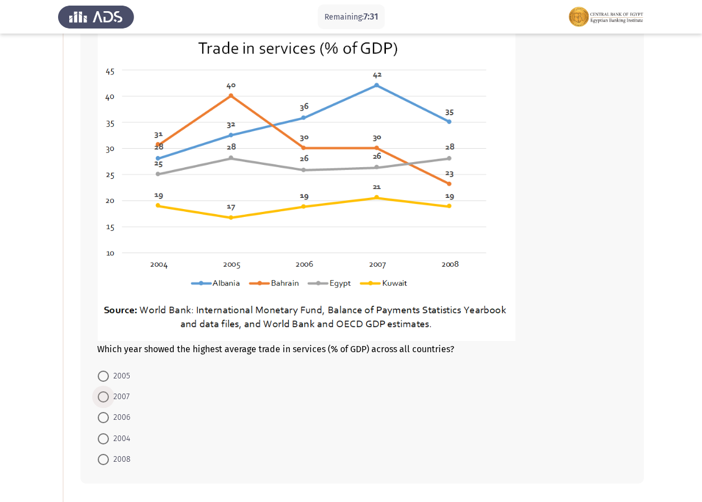
click at [101, 397] on span at bounding box center [103, 396] width 11 height 11
click at [101, 397] on input "2007" at bounding box center [103, 396] width 11 height 11
radio input "true"
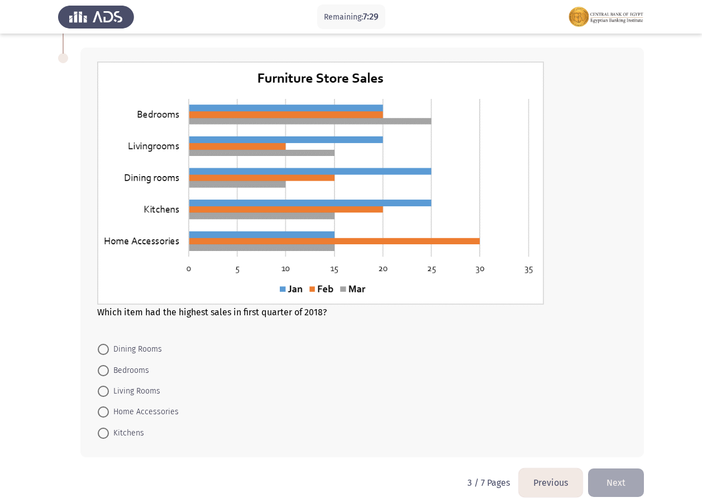
scroll to position [553, 0]
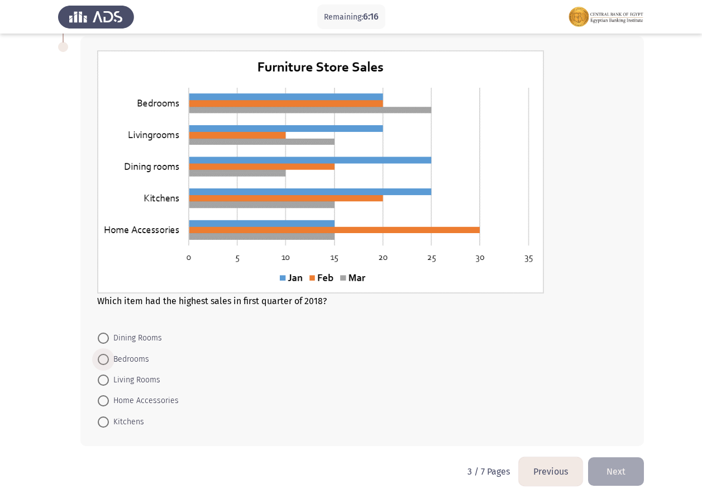
click at [111, 358] on span "Bedrooms" at bounding box center [129, 359] width 40 height 13
click at [109, 358] on input "Bedrooms" at bounding box center [103, 359] width 11 height 11
radio input "true"
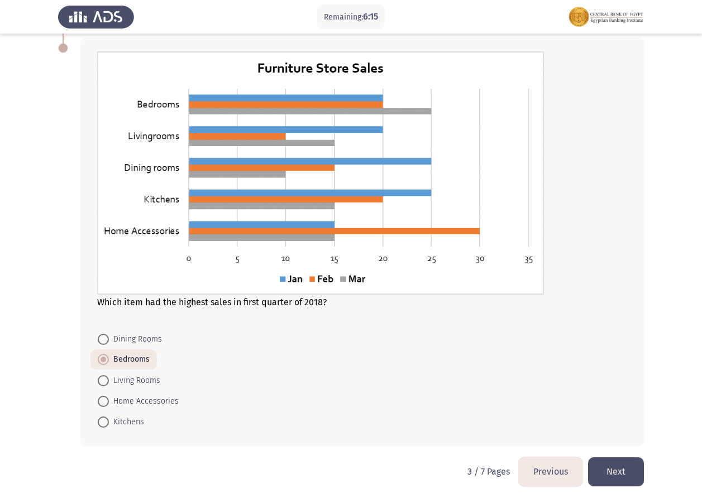
click at [614, 467] on button "Next" at bounding box center [616, 471] width 56 height 29
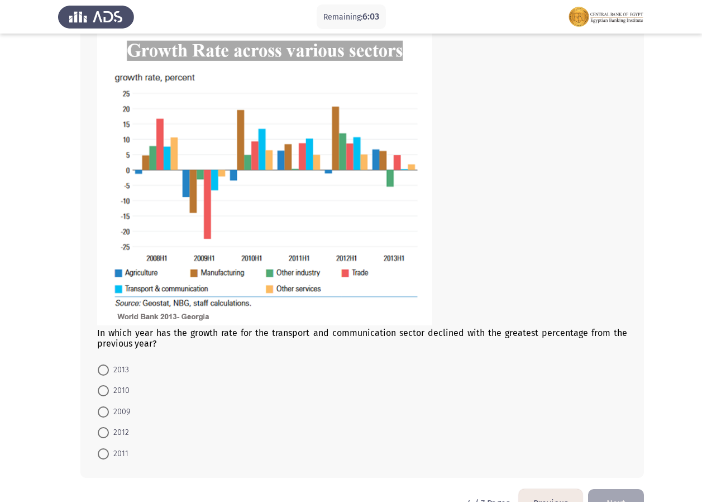
scroll to position [429, 0]
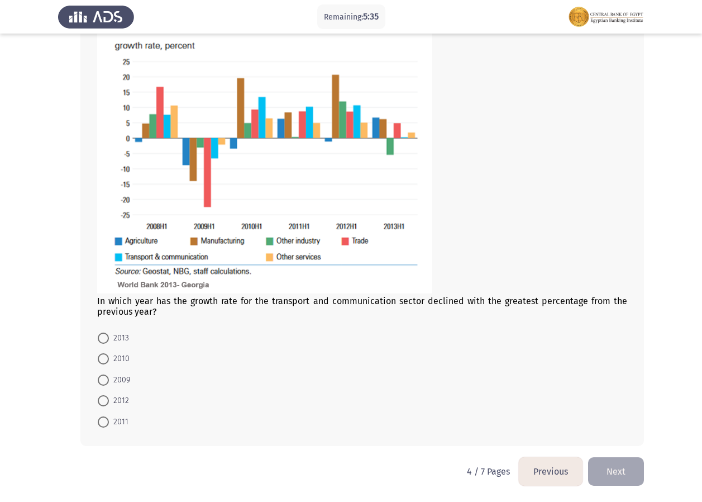
click at [109, 383] on span "2009" at bounding box center [119, 379] width 21 height 13
click at [109, 383] on input "2009" at bounding box center [103, 379] width 11 height 11
radio input "true"
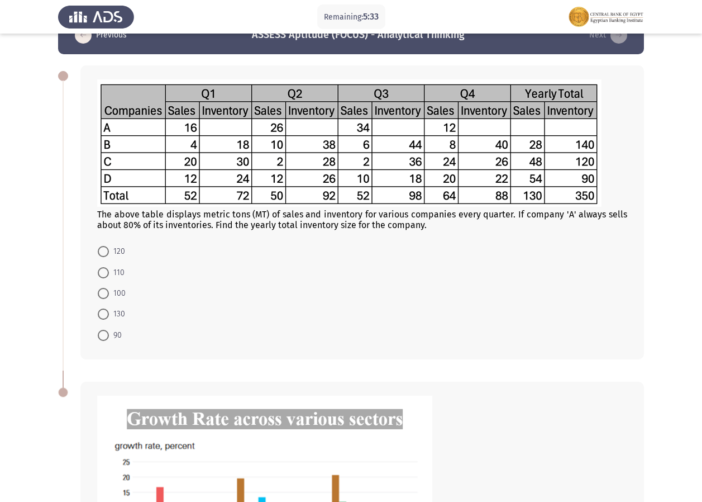
scroll to position [16, 0]
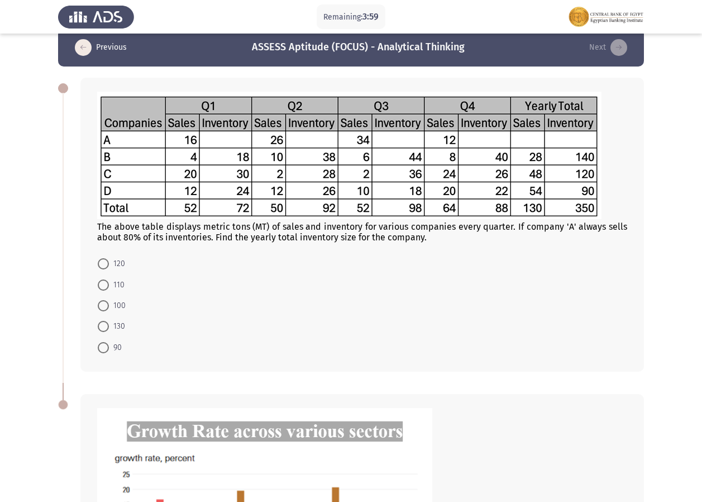
click at [110, 287] on span "110" at bounding box center [117, 284] width 16 height 13
click at [109, 287] on input "110" at bounding box center [103, 284] width 11 height 11
radio input "true"
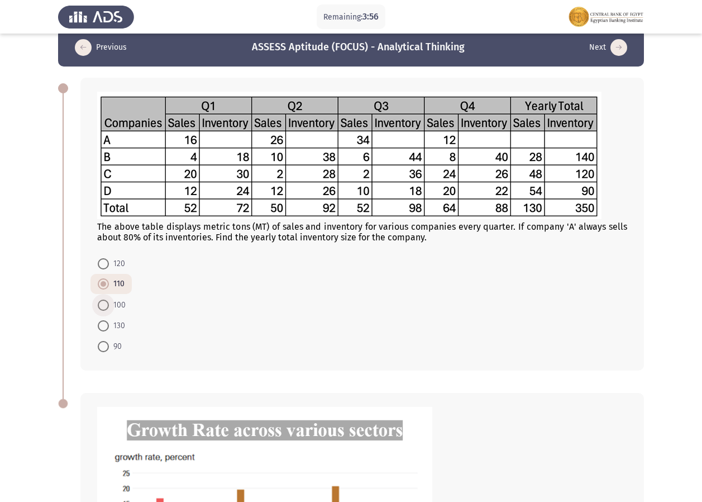
click at [105, 307] on span at bounding box center [103, 305] width 11 height 11
click at [105, 307] on input "100" at bounding box center [103, 305] width 11 height 11
radio input "true"
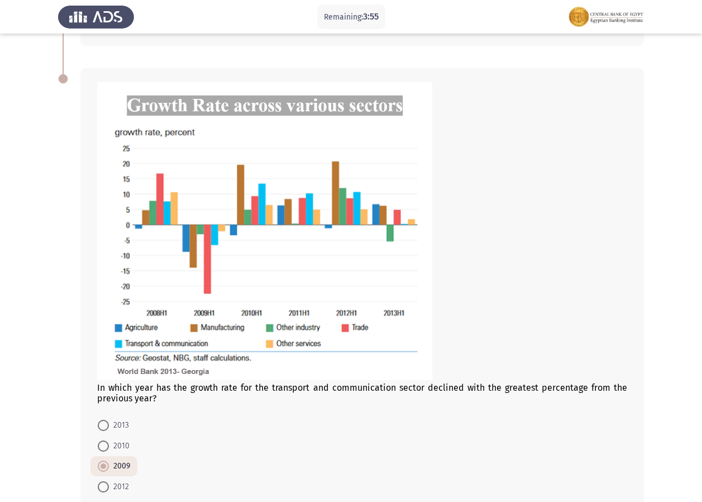
scroll to position [427, 0]
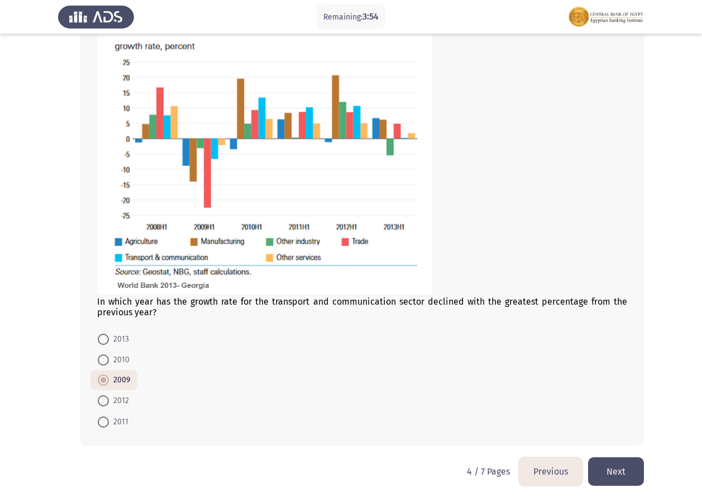
click at [628, 464] on button "Next" at bounding box center [616, 471] width 56 height 29
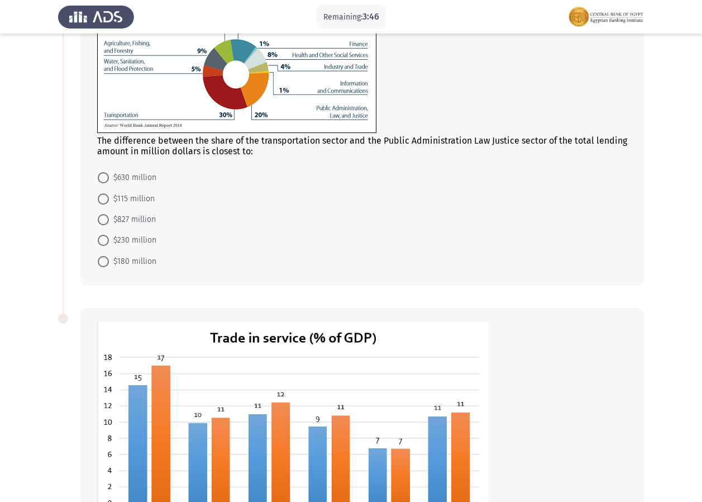
scroll to position [20, 0]
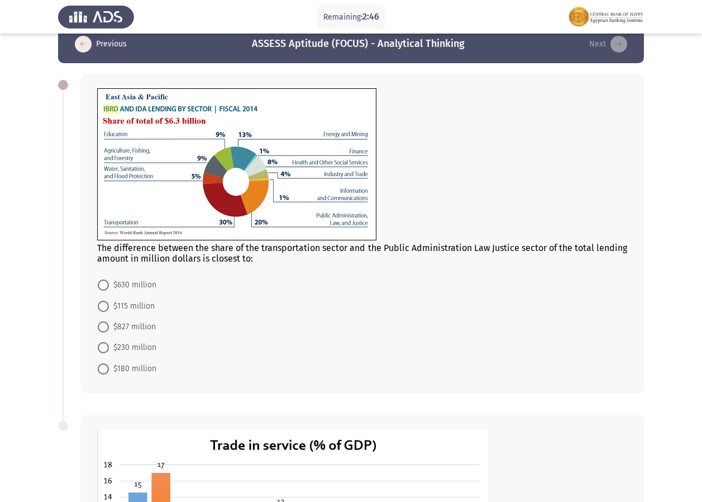
click at [111, 282] on span "$630 million" at bounding box center [133, 284] width 48 height 13
click at [109, 282] on input "$630 million" at bounding box center [103, 284] width 11 height 11
radio input "true"
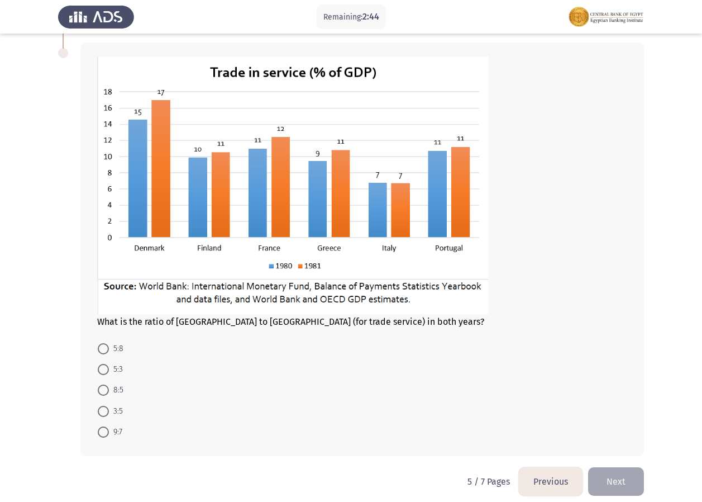
scroll to position [401, 0]
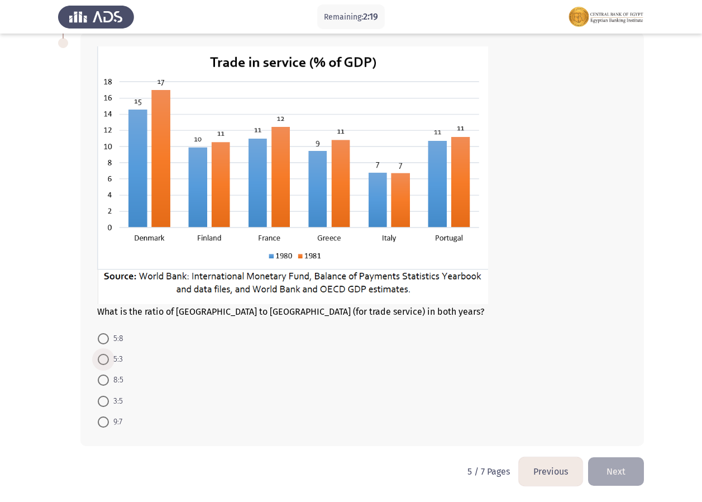
click at [105, 362] on span at bounding box center [103, 359] width 11 height 11
click at [105, 362] on input "5:3" at bounding box center [103, 359] width 11 height 11
radio input "true"
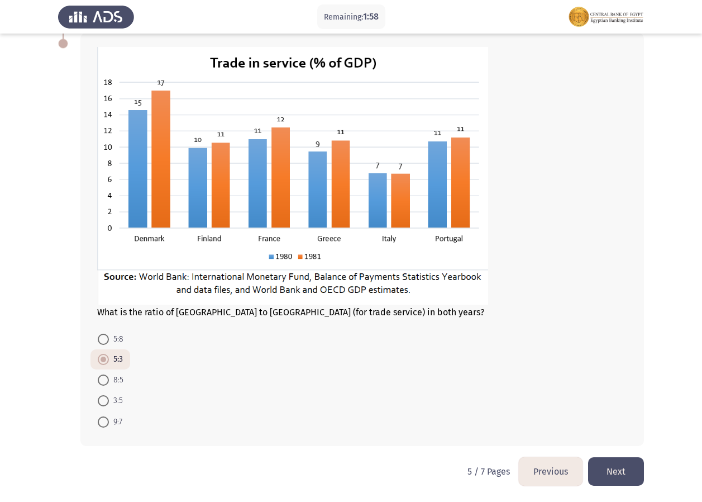
click at [112, 377] on span "8:5" at bounding box center [116, 379] width 15 height 13
click at [109, 377] on input "8:5" at bounding box center [103, 379] width 11 height 11
radio input "true"
click at [612, 464] on button "Next" at bounding box center [616, 471] width 56 height 29
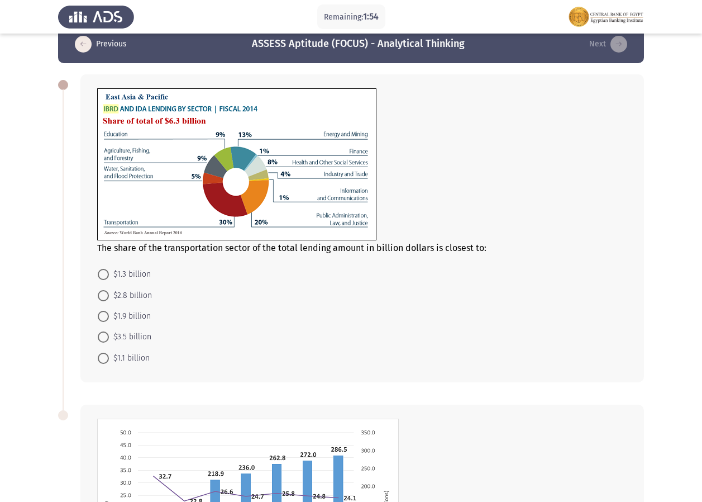
scroll to position [0, 0]
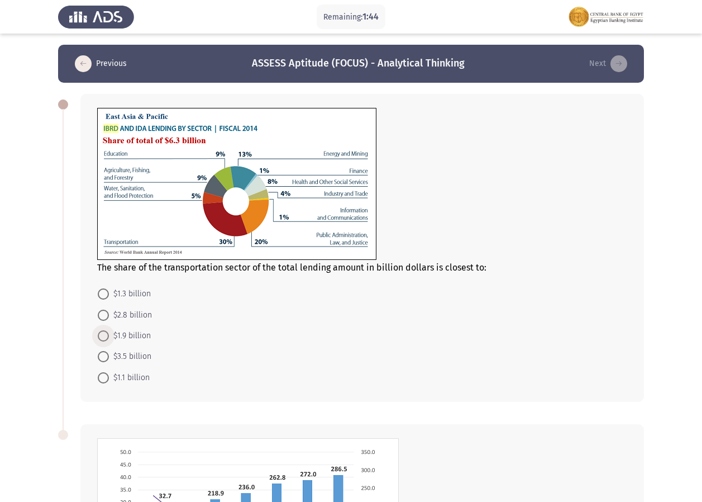
click at [115, 332] on span "$1.9 billion" at bounding box center [130, 335] width 42 height 13
click at [109, 332] on input "$1.9 billion" at bounding box center [103, 335] width 11 height 11
radio input "true"
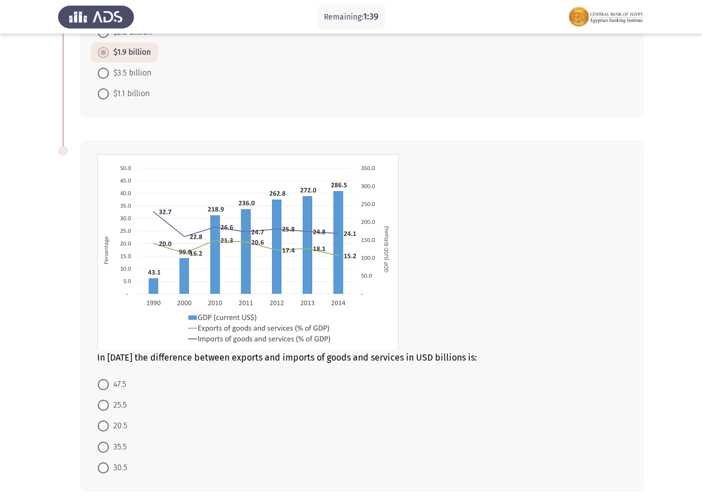
scroll to position [329, 0]
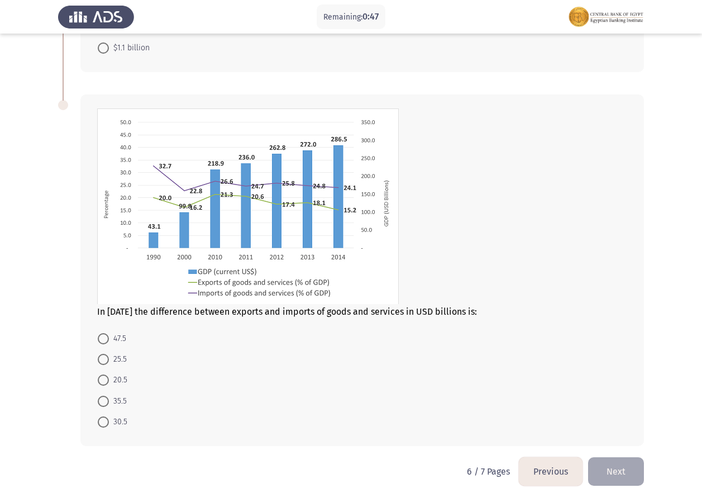
click at [116, 374] on span "20.5" at bounding box center [118, 379] width 18 height 13
click at [109, 374] on input "20.5" at bounding box center [103, 379] width 11 height 11
radio input "true"
click at [619, 477] on button "Next" at bounding box center [616, 471] width 56 height 29
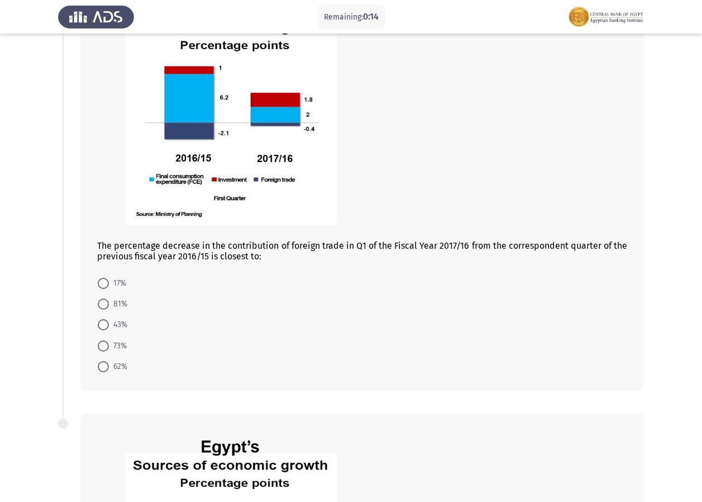
scroll to position [116, 0]
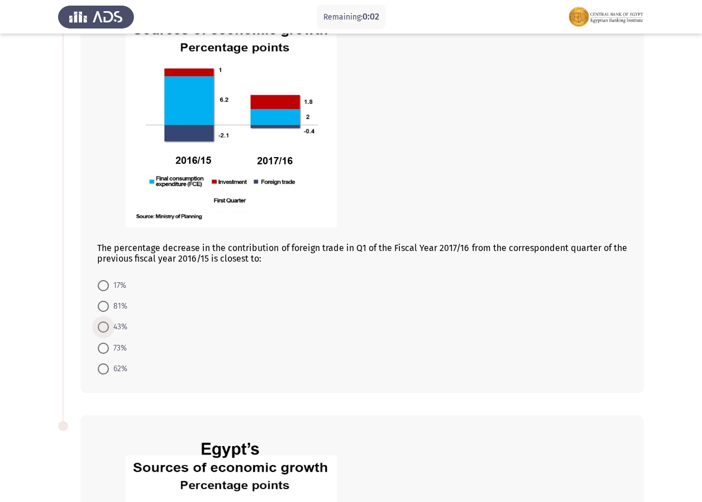
click at [105, 325] on span at bounding box center [103, 326] width 11 height 11
click at [105, 325] on input "43%" at bounding box center [103, 326] width 11 height 11
radio input "true"
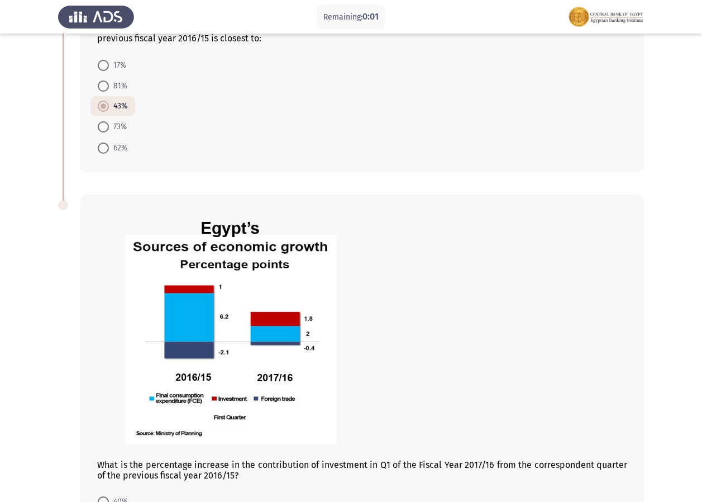
scroll to position [422, 0]
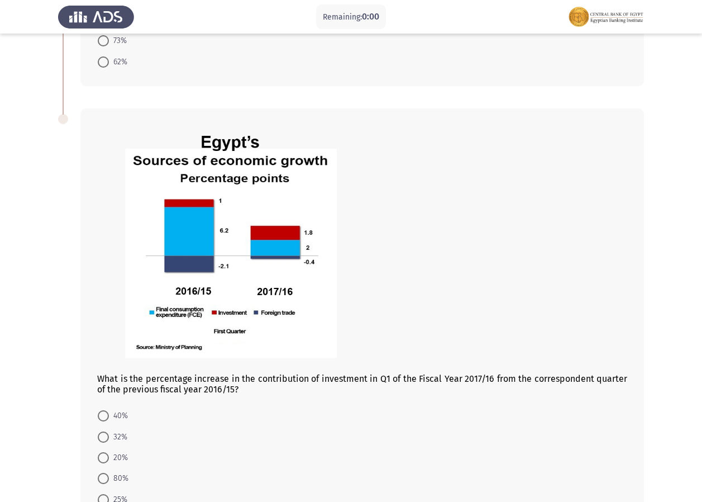
click at [112, 454] on span "20%" at bounding box center [118, 457] width 19 height 13
click at [109, 454] on input "20%" at bounding box center [103, 457] width 11 height 11
radio input "true"
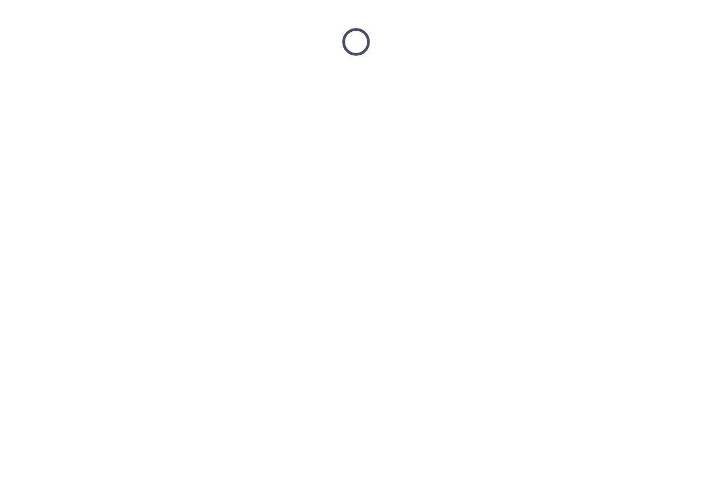
scroll to position [0, 0]
